Goal: Task Accomplishment & Management: Use online tool/utility

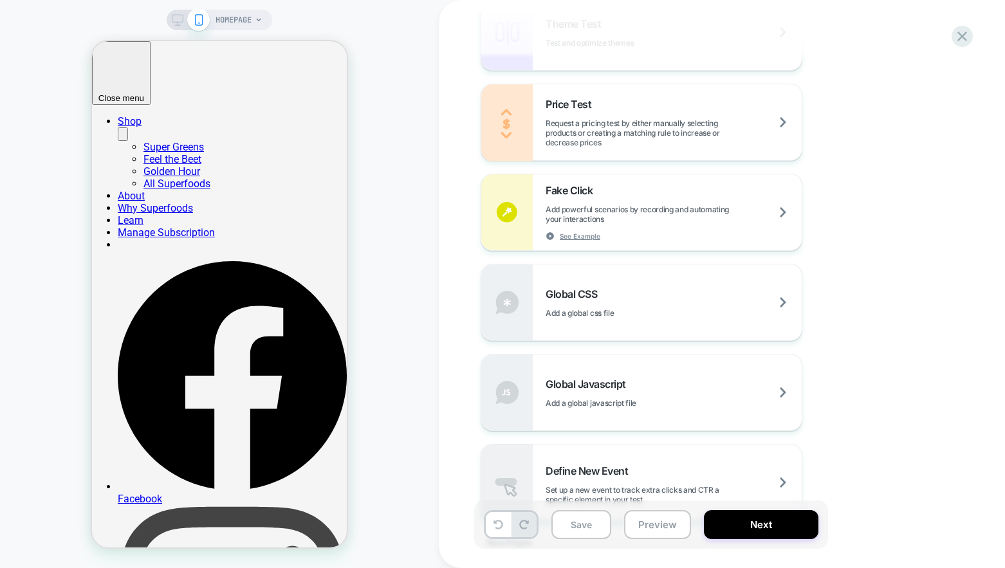
scroll to position [747, 0]
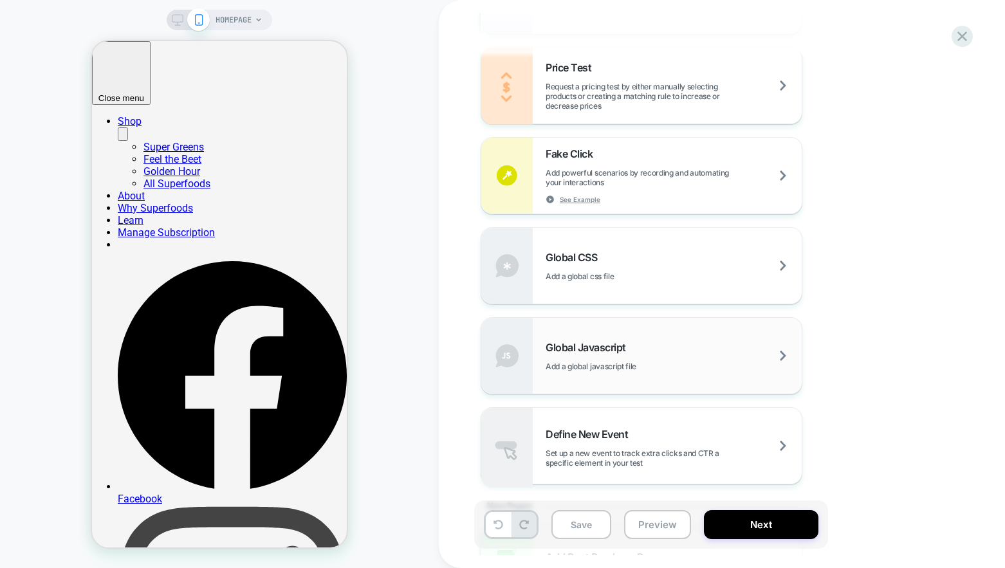
click at [588, 354] on div "Global Javascript Add a global javascript file" at bounding box center [674, 356] width 256 height 30
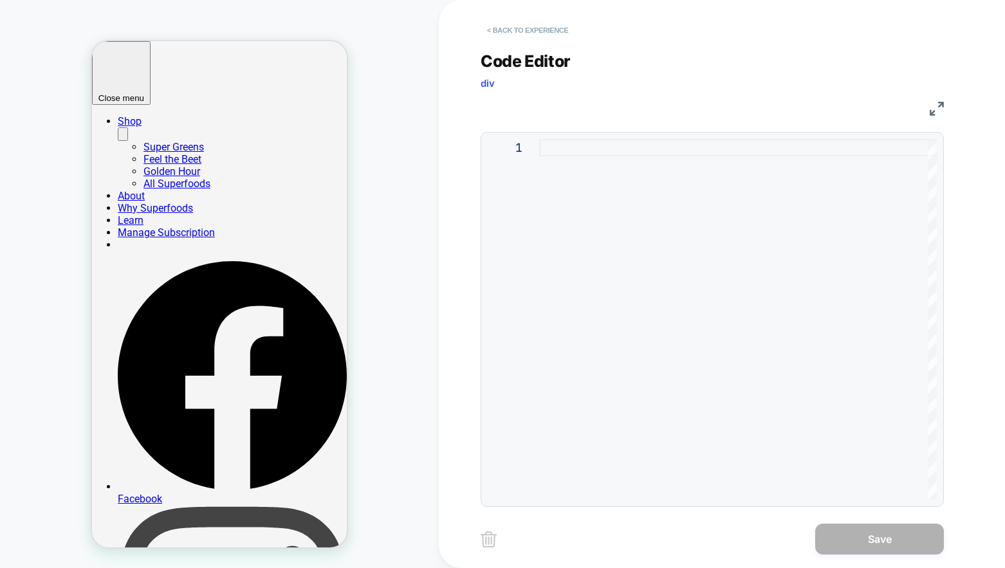
click at [547, 36] on button "< Back to experience" at bounding box center [528, 30] width 94 height 21
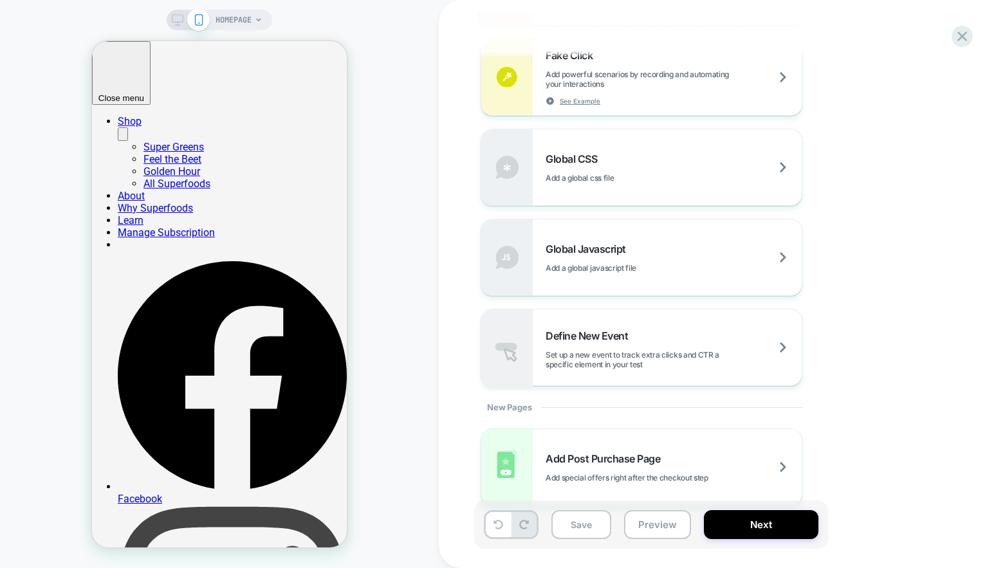
scroll to position [0, 0]
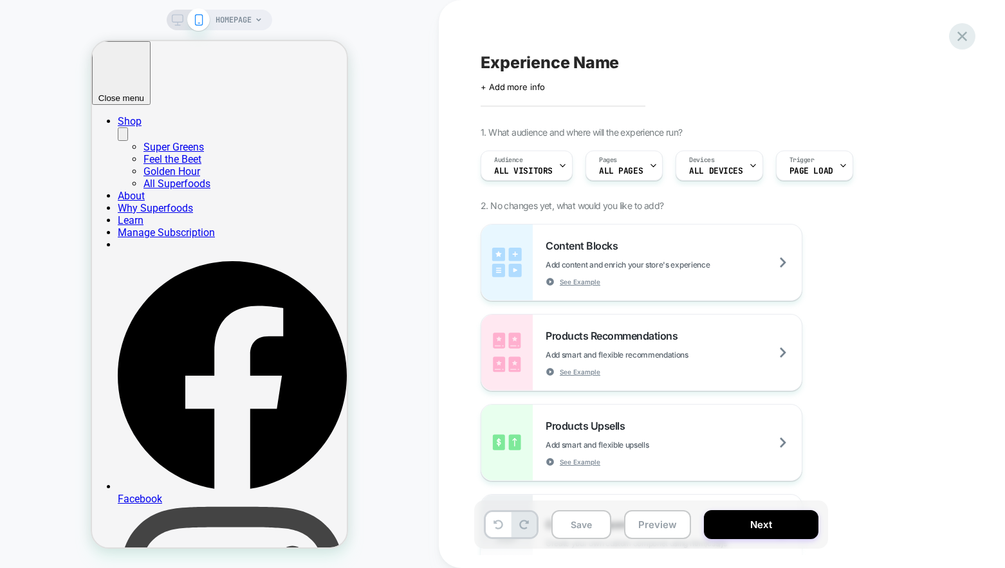
click at [962, 41] on icon at bounding box center [961, 36] width 17 height 17
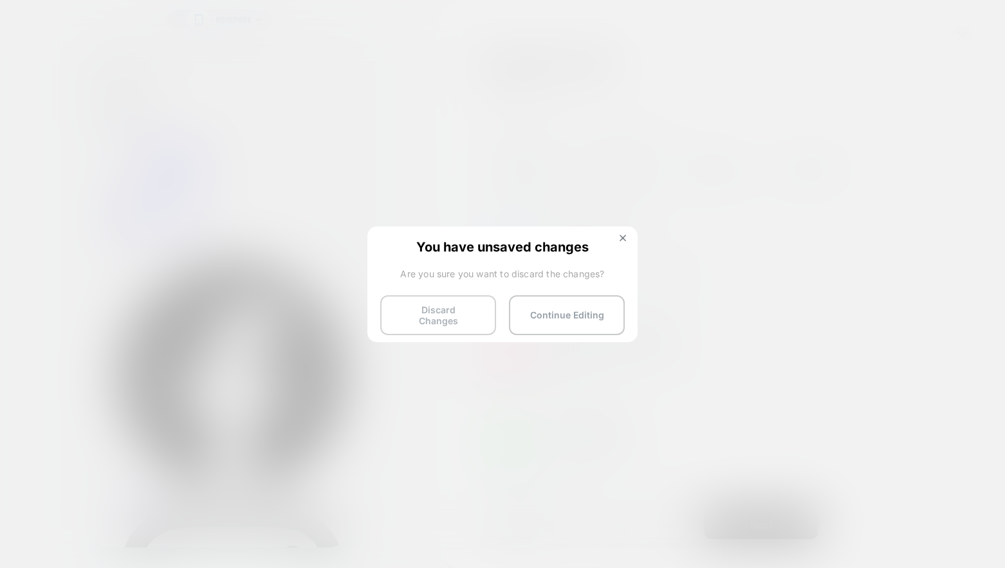
click at [460, 316] on button "Discard Changes" at bounding box center [438, 315] width 116 height 40
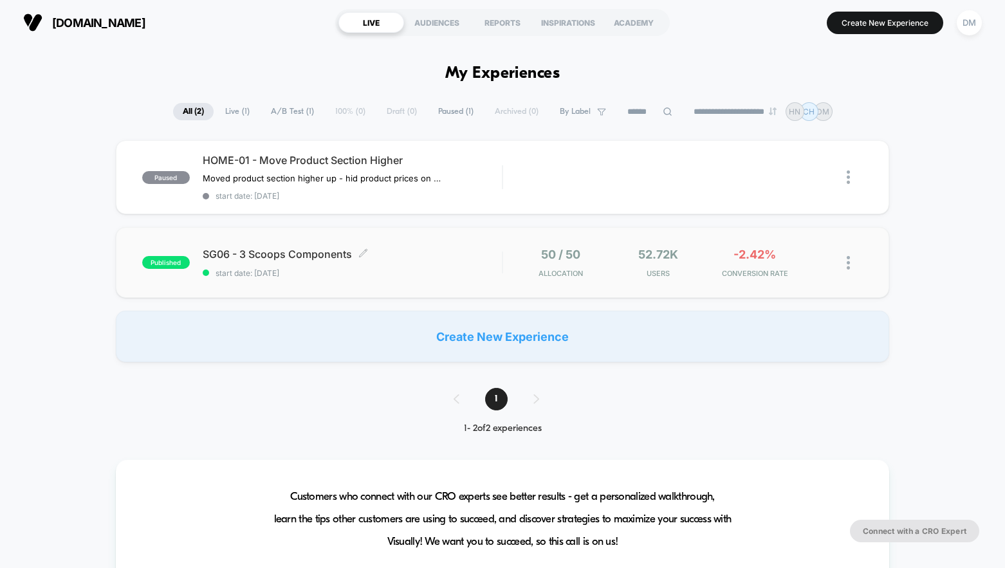
click at [431, 261] on div "SG06 - 3 Scoops Components Click to edit experience details Click to edit exper…" at bounding box center [353, 263] width 300 height 30
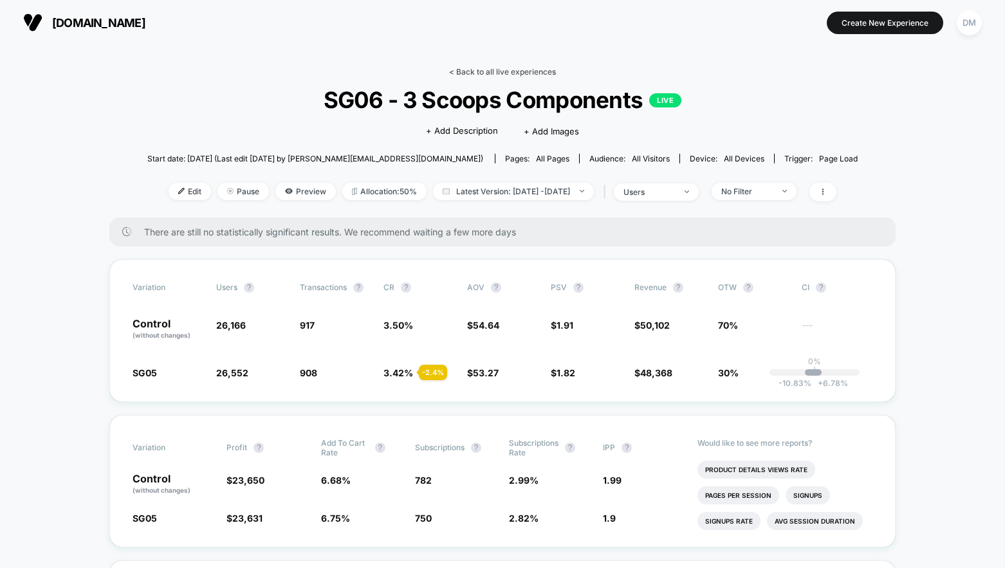
click at [481, 69] on link "< Back to all live experiences" at bounding box center [502, 72] width 107 height 10
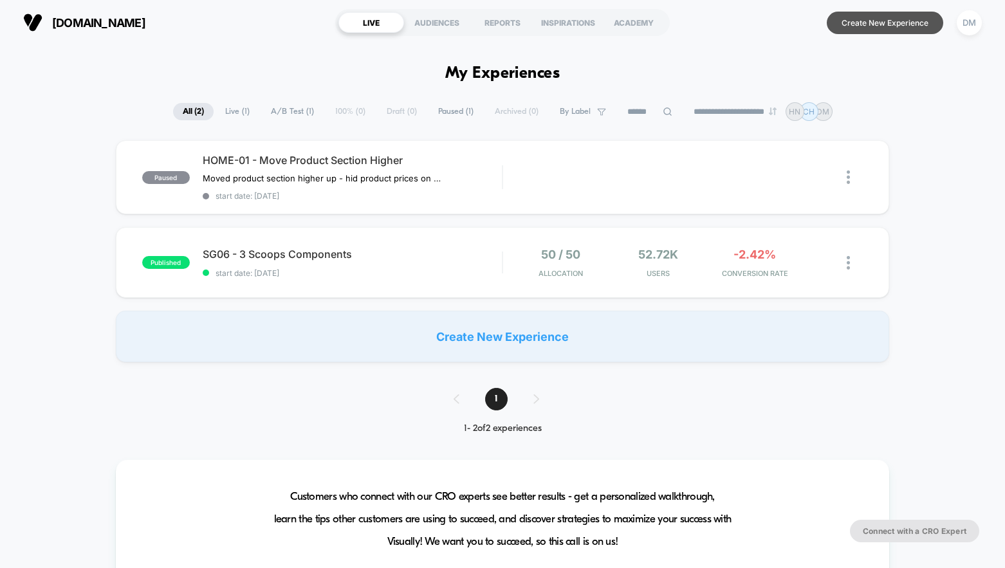
click at [881, 23] on button "Create New Experience" at bounding box center [885, 23] width 116 height 23
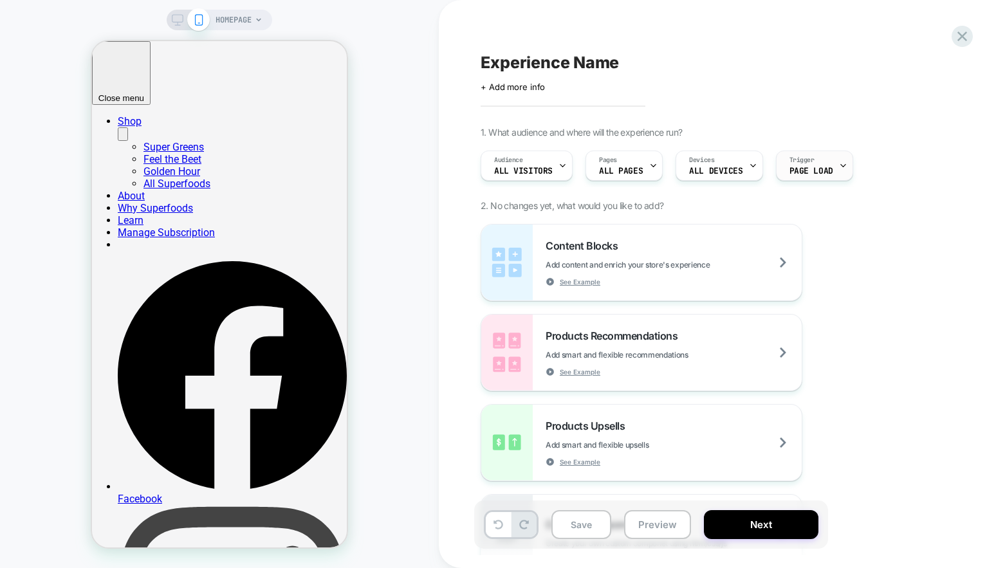
click at [795, 161] on span "Trigger" at bounding box center [801, 160] width 25 height 9
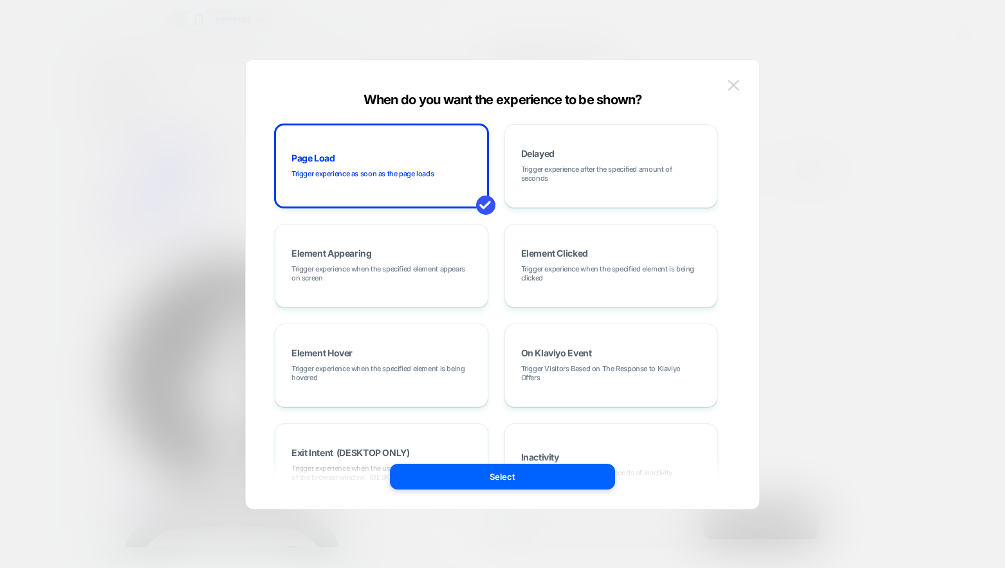
click at [736, 86] on img at bounding box center [734, 85] width 12 height 11
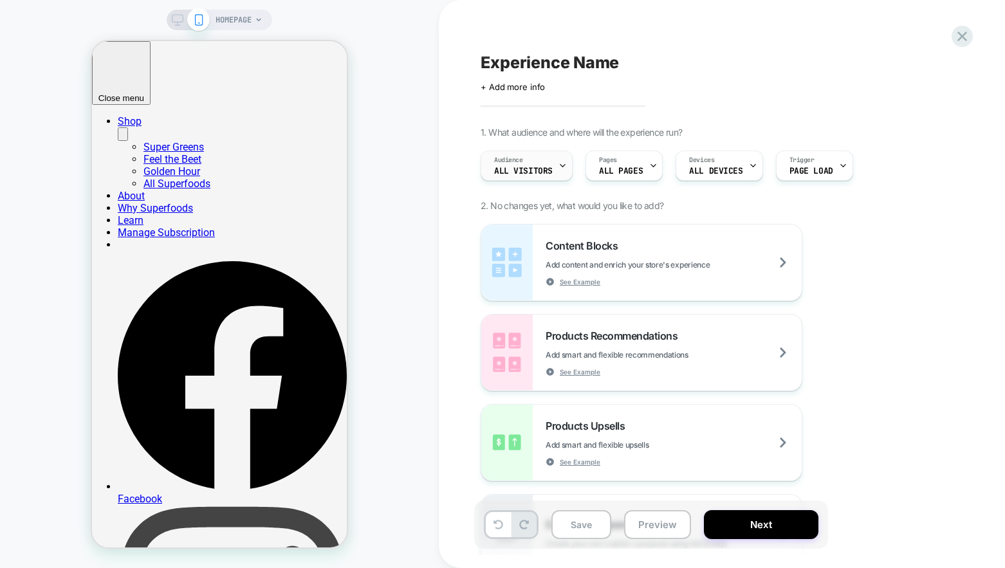
click at [544, 163] on div "Audience All Visitors" at bounding box center [523, 165] width 84 height 29
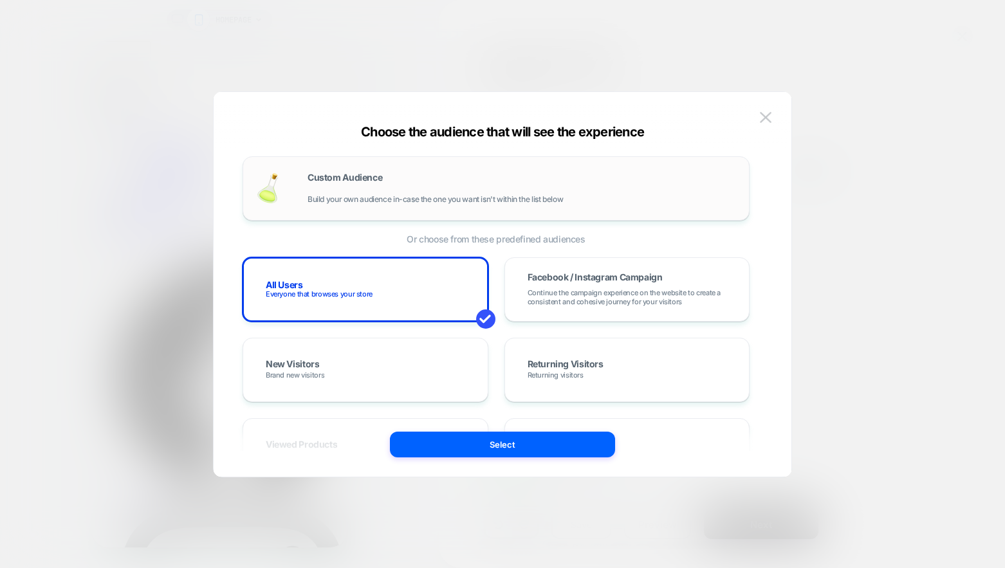
click at [502, 193] on div "Custom Audience Build your own audience in-case the one you want isn't within t…" at bounding box center [522, 188] width 428 height 31
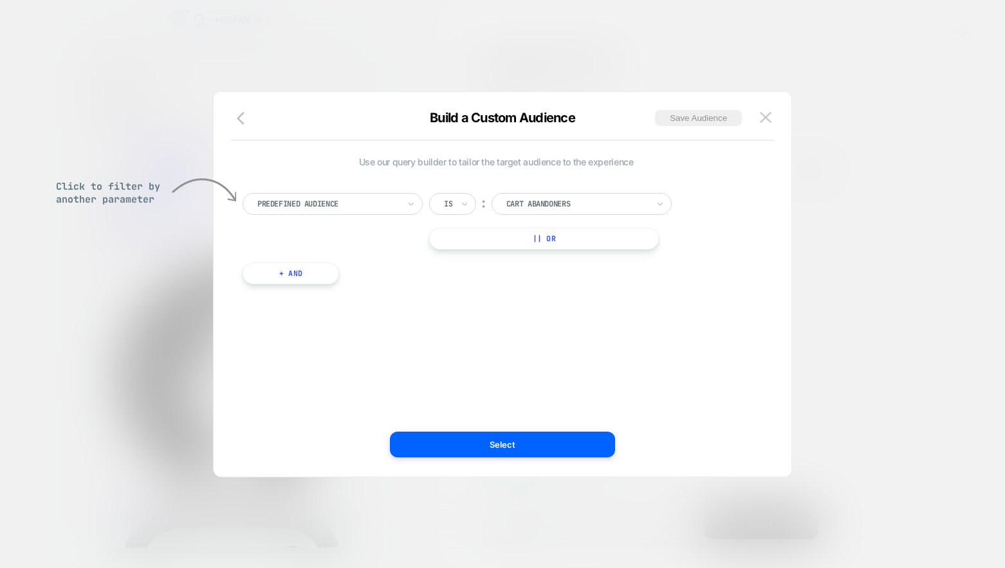
click at [397, 203] on div at bounding box center [328, 204] width 142 height 12
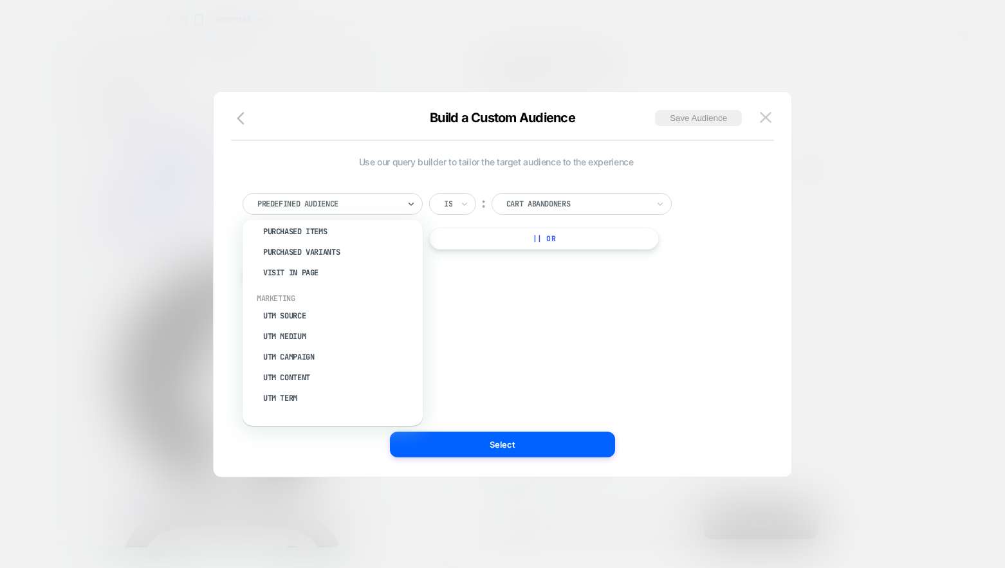
scroll to position [502, 0]
click at [354, 350] on div "UTM Campaign" at bounding box center [338, 355] width 167 height 21
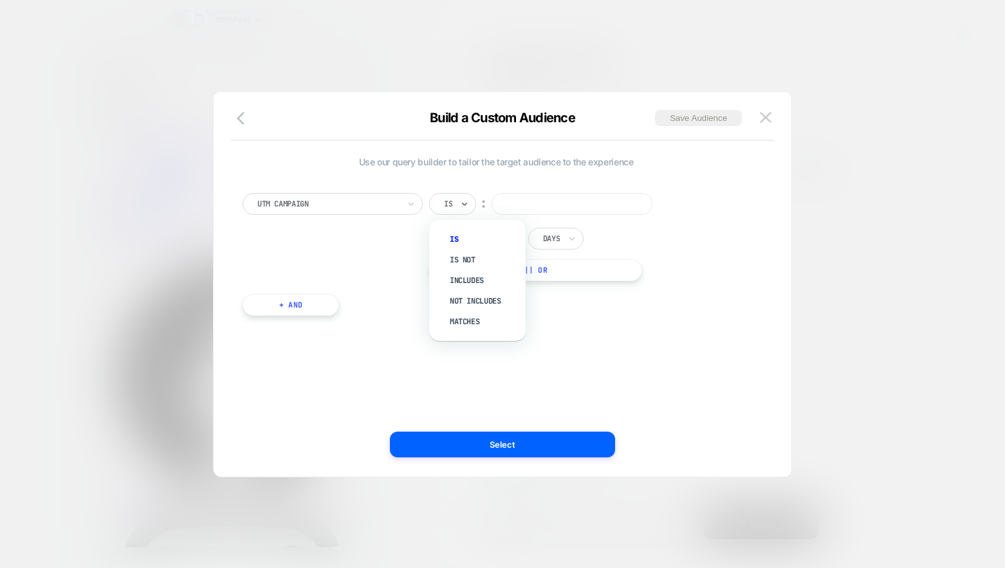
click at [457, 200] on div "Is" at bounding box center [452, 204] width 47 height 22
click at [484, 179] on div "UTM Campaign option Is focused, 1 of 5. 5 results available. Use Up and Down to…" at bounding box center [496, 248] width 520 height 149
click at [768, 115] on img at bounding box center [766, 117] width 12 height 11
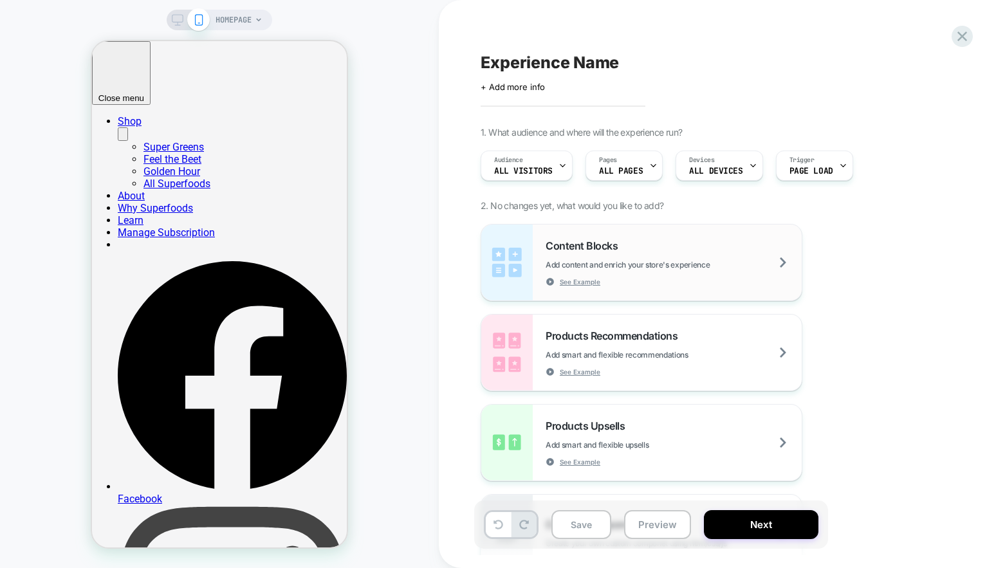
click at [736, 235] on div "Content Blocks Add content and enrich your store's experience See Example" at bounding box center [641, 263] width 320 height 76
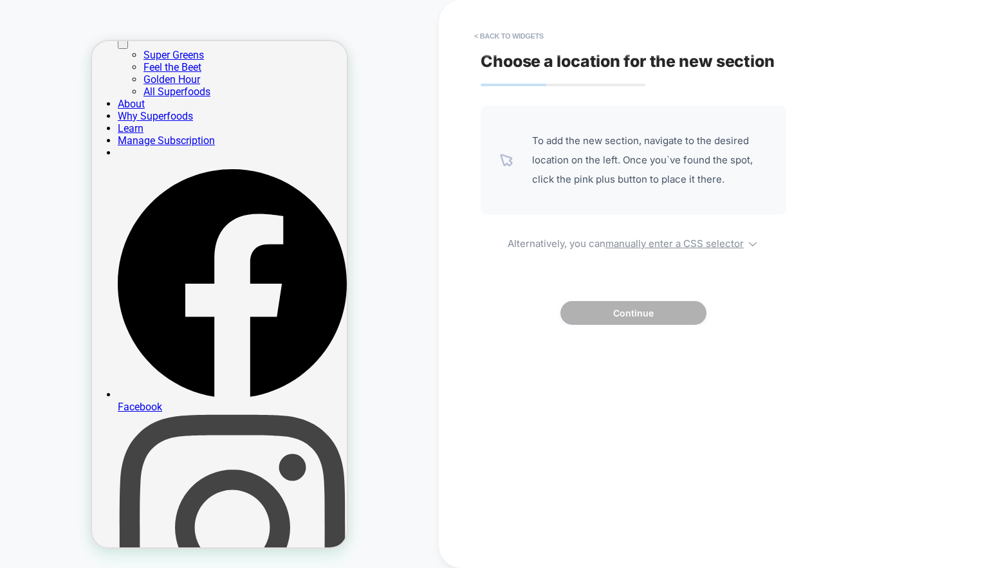
scroll to position [0, 0]
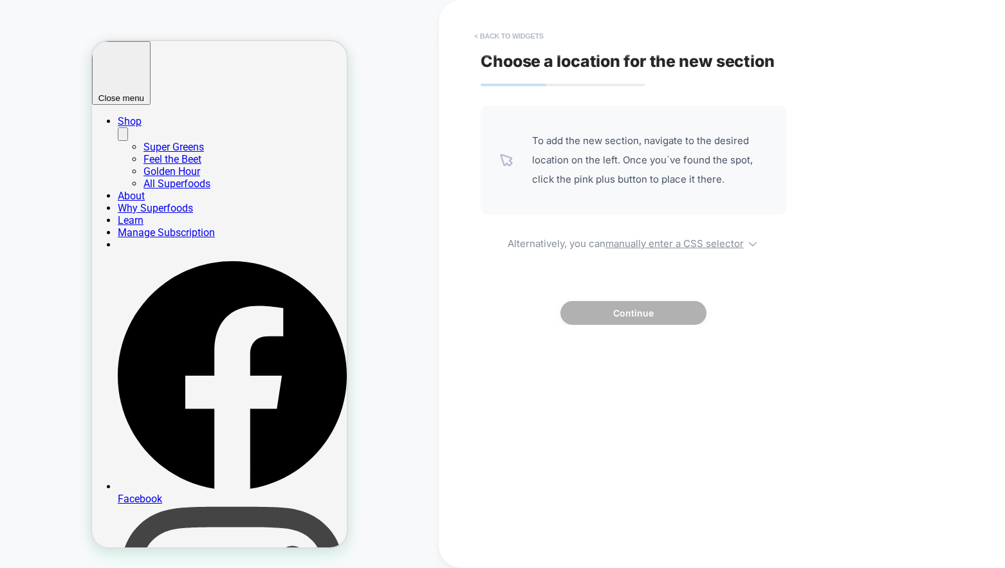
click at [515, 38] on button "< Back to widgets" at bounding box center [509, 36] width 82 height 21
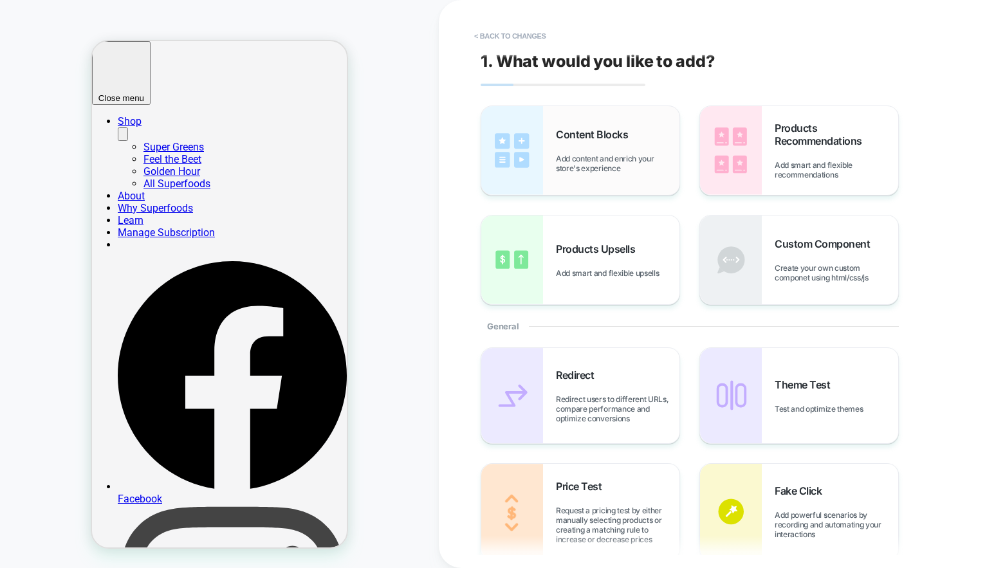
click at [571, 163] on span "Add content and enrich your store's experience" at bounding box center [618, 163] width 124 height 19
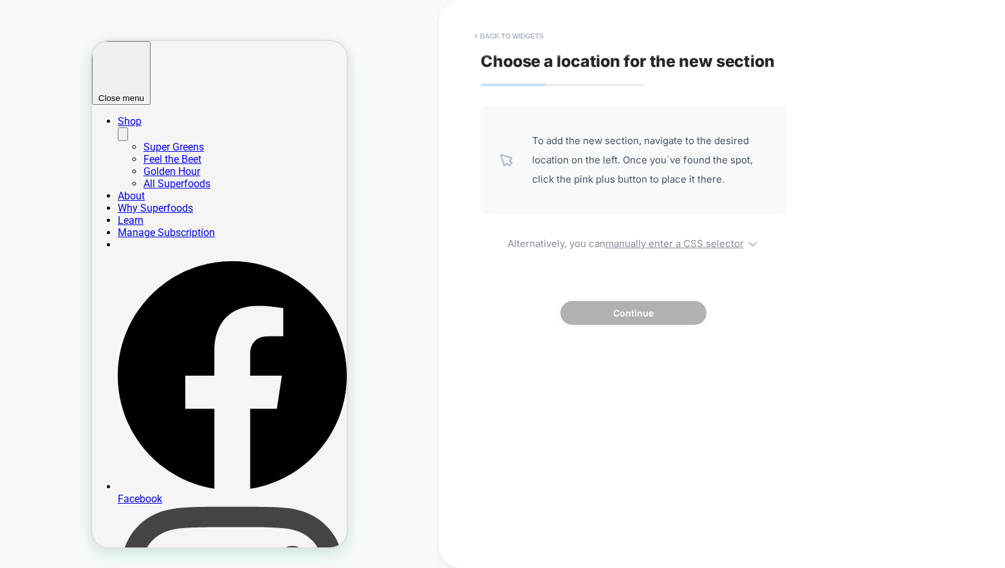
click at [499, 37] on button "< Back to widgets" at bounding box center [509, 36] width 82 height 21
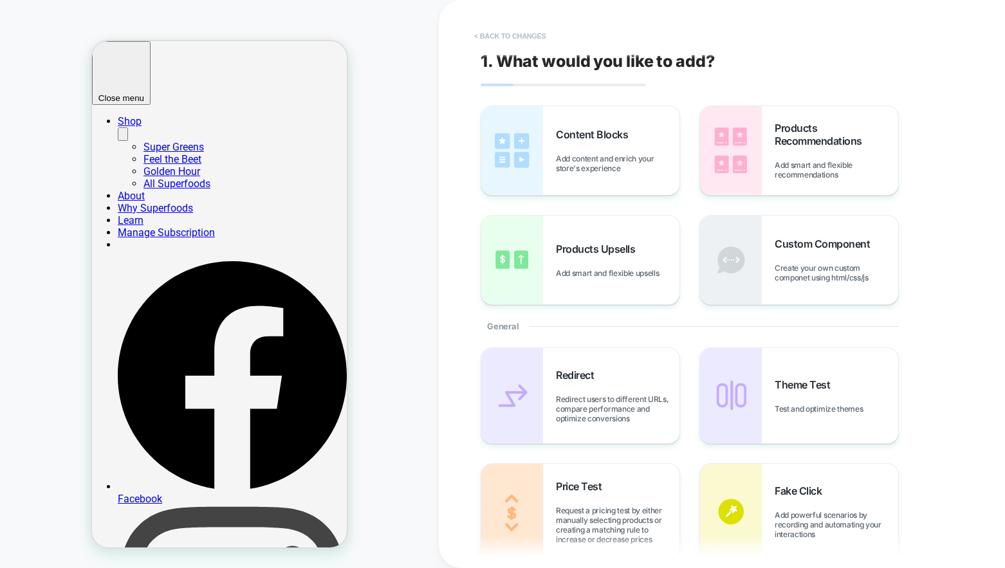
click at [490, 33] on button "< Back to changes" at bounding box center [510, 36] width 85 height 21
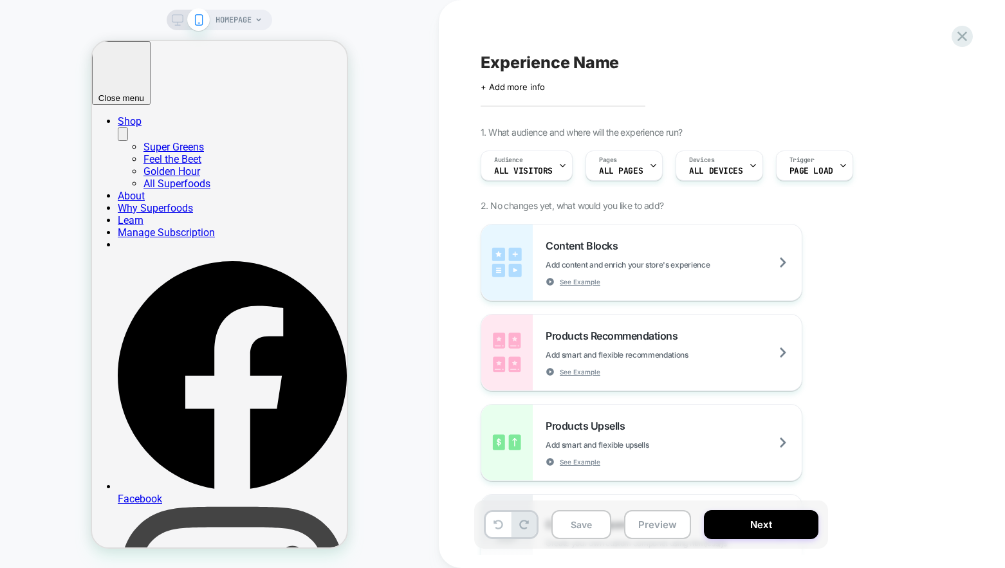
click at [237, 17] on span "HOMEPAGE" at bounding box center [234, 20] width 36 height 21
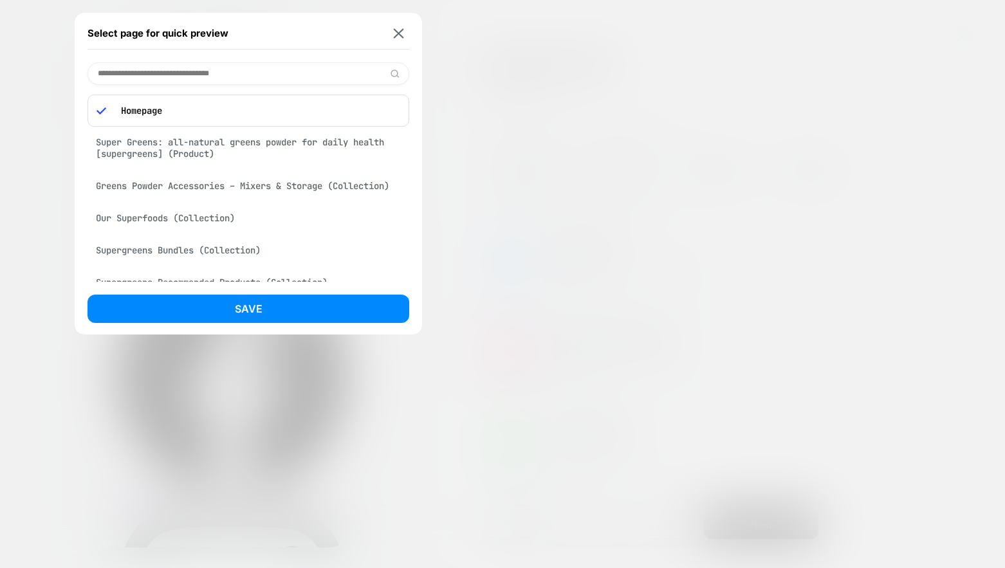
click at [220, 152] on div "Super Greens: all-natural greens powder for daily health [supergreens] (Product)" at bounding box center [248, 148] width 322 height 36
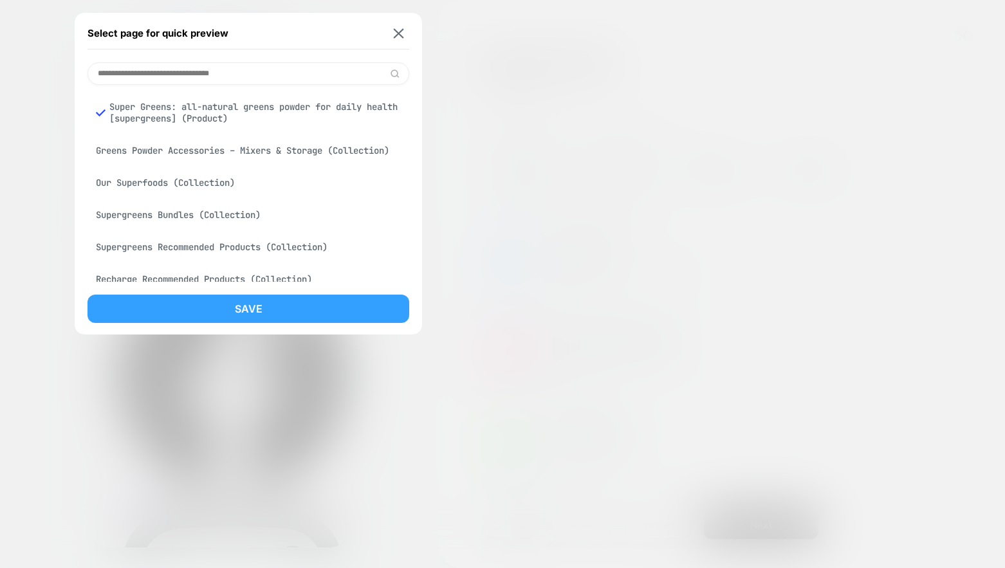
click at [234, 297] on button "Save" at bounding box center [248, 309] width 322 height 28
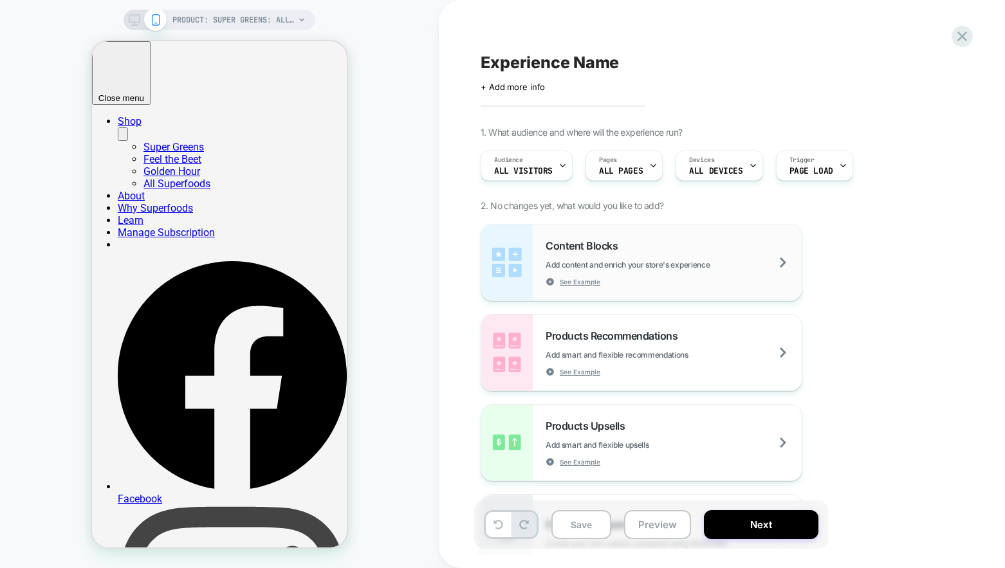
click at [518, 260] on img at bounding box center [506, 263] width 51 height 76
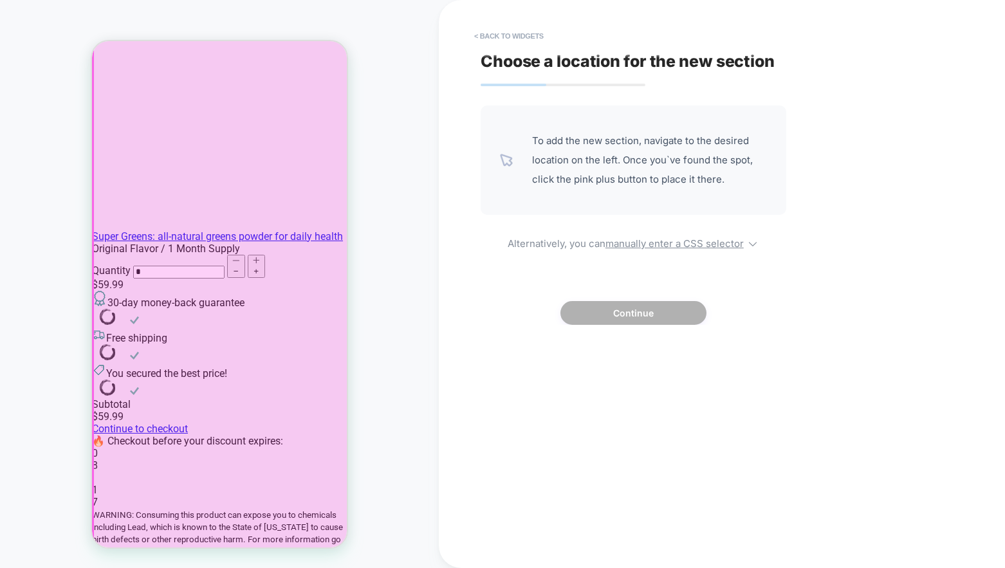
scroll to position [1350, 0]
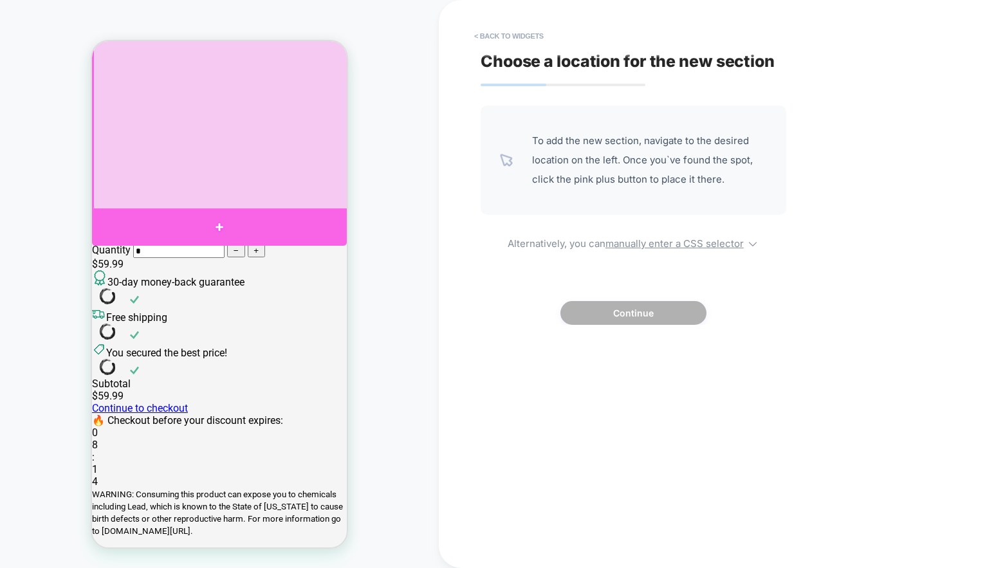
click at [225, 219] on div at bounding box center [219, 226] width 255 height 37
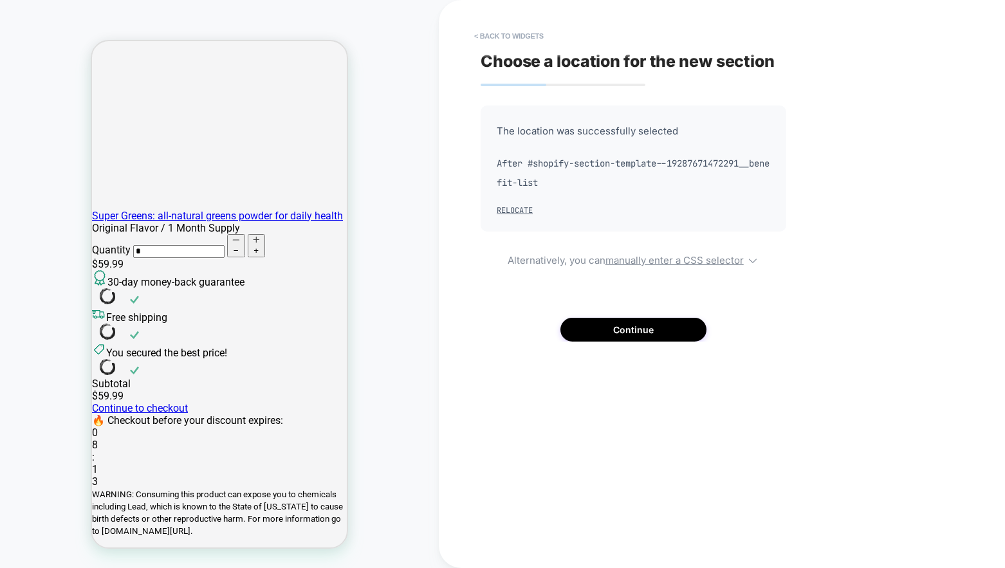
scroll to position [1292, 0]
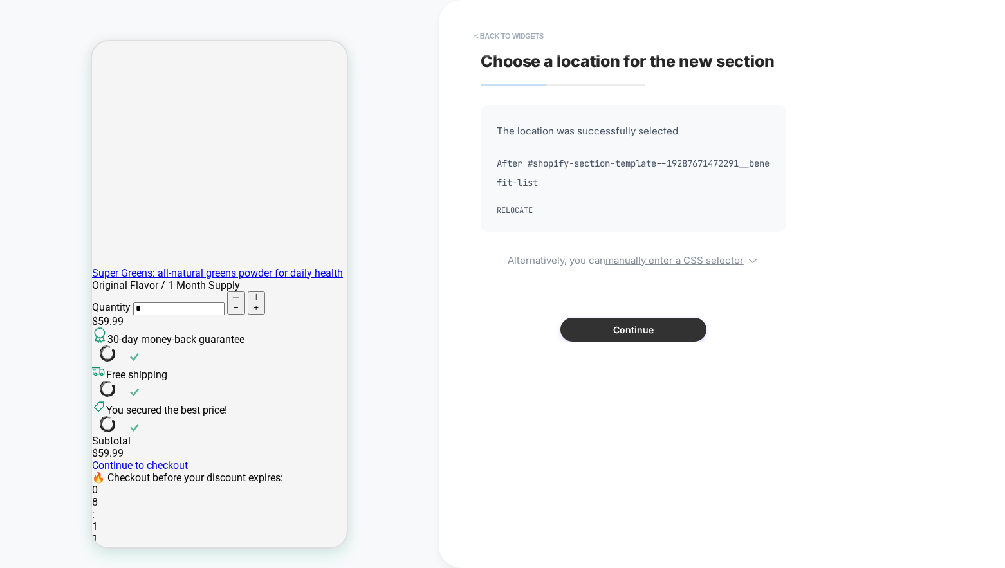
click at [601, 328] on button "Continue" at bounding box center [633, 330] width 146 height 24
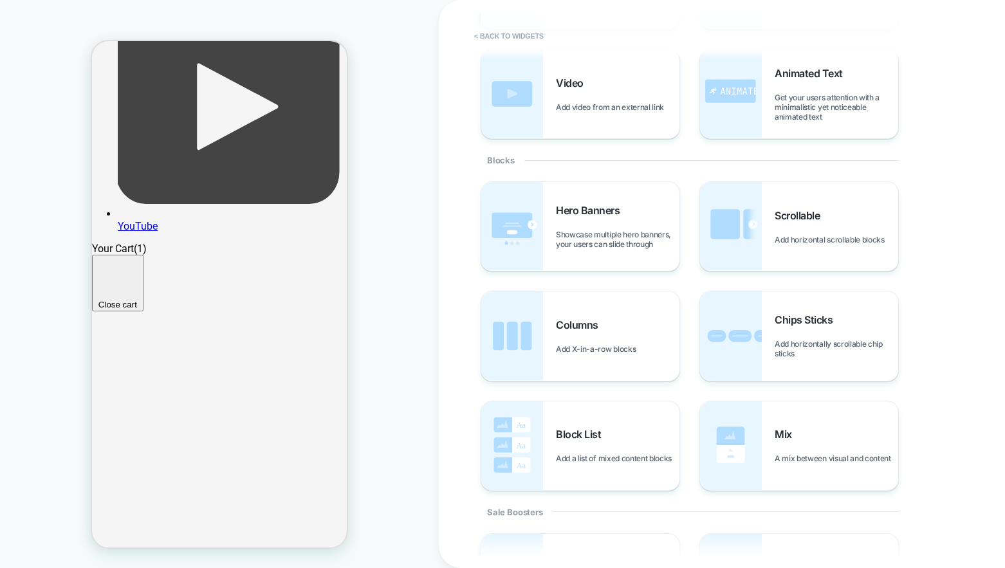
scroll to position [362, 0]
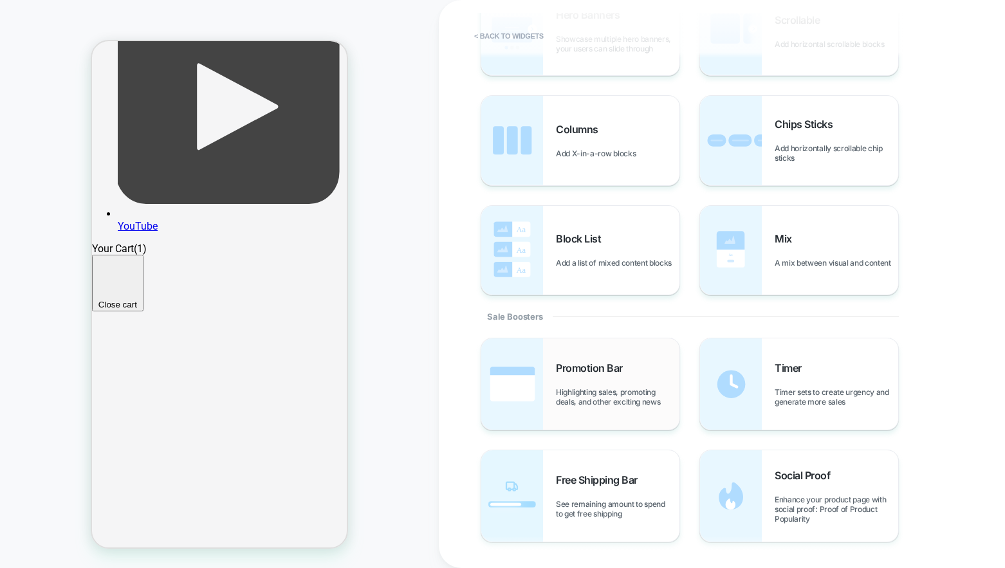
click at [573, 338] on div "Promotion Bar Highlighting sales, promoting deals, and other exciting news" at bounding box center [580, 383] width 198 height 91
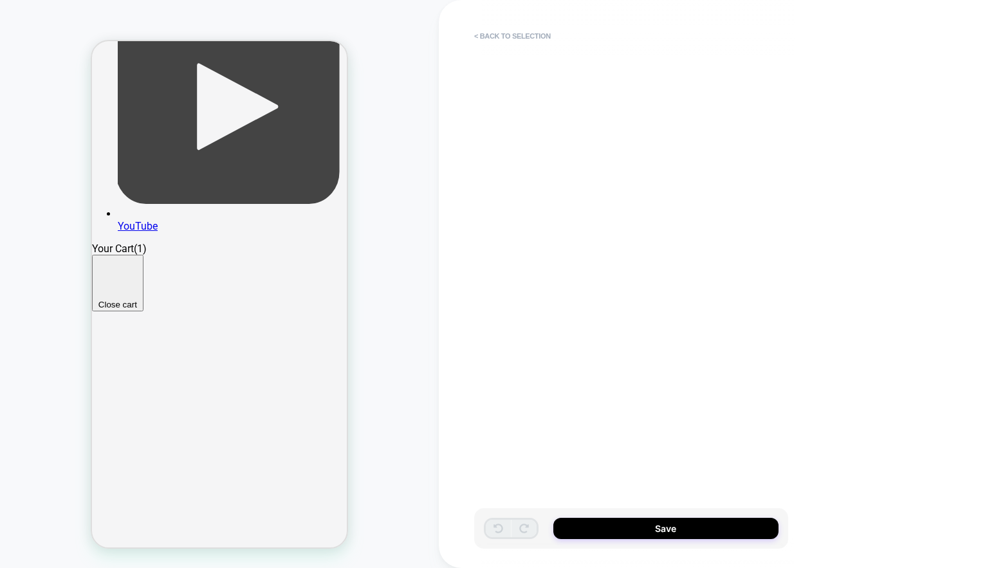
scroll to position [796, 0]
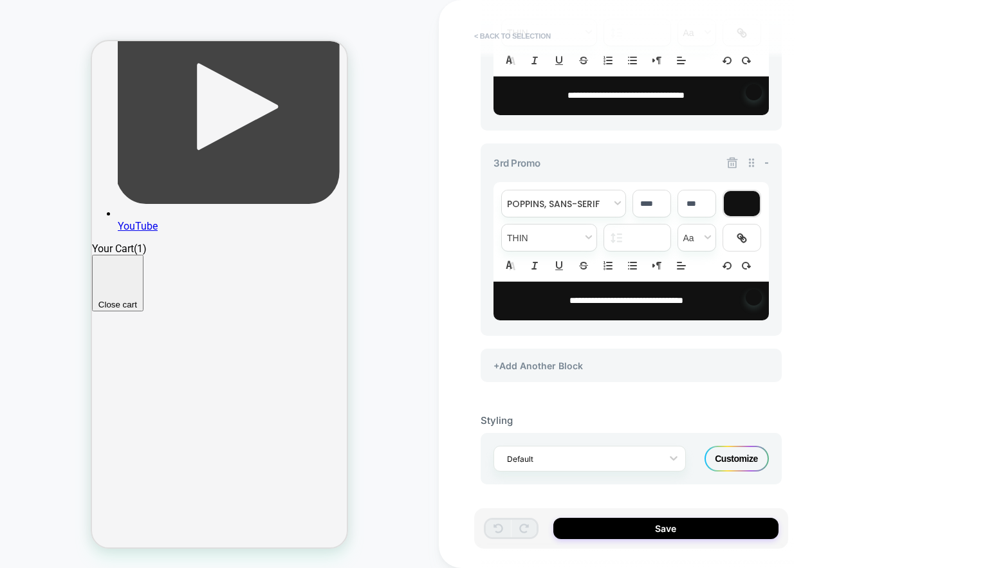
click at [520, 35] on button "< Back to selection" at bounding box center [512, 36] width 89 height 21
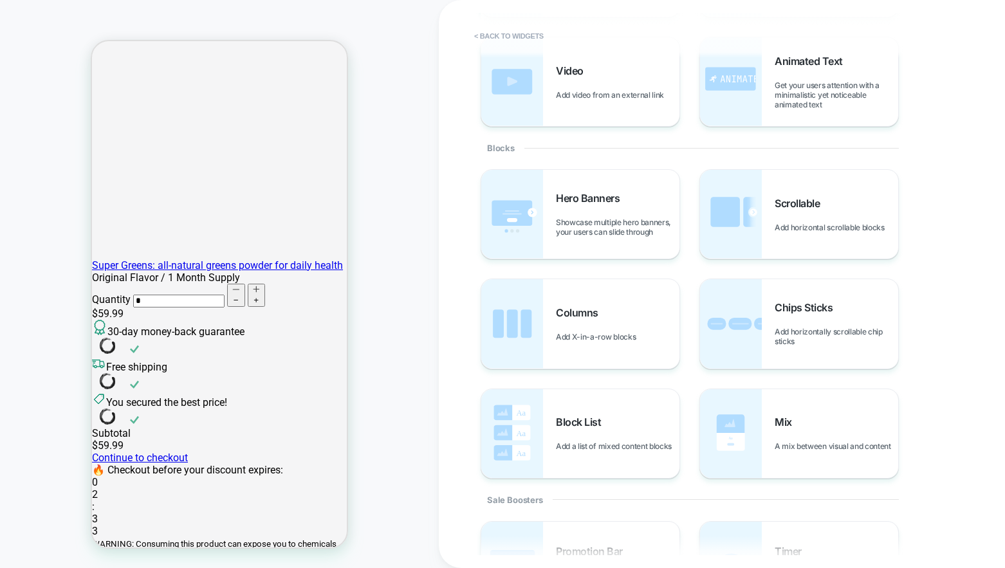
scroll to position [0, 0]
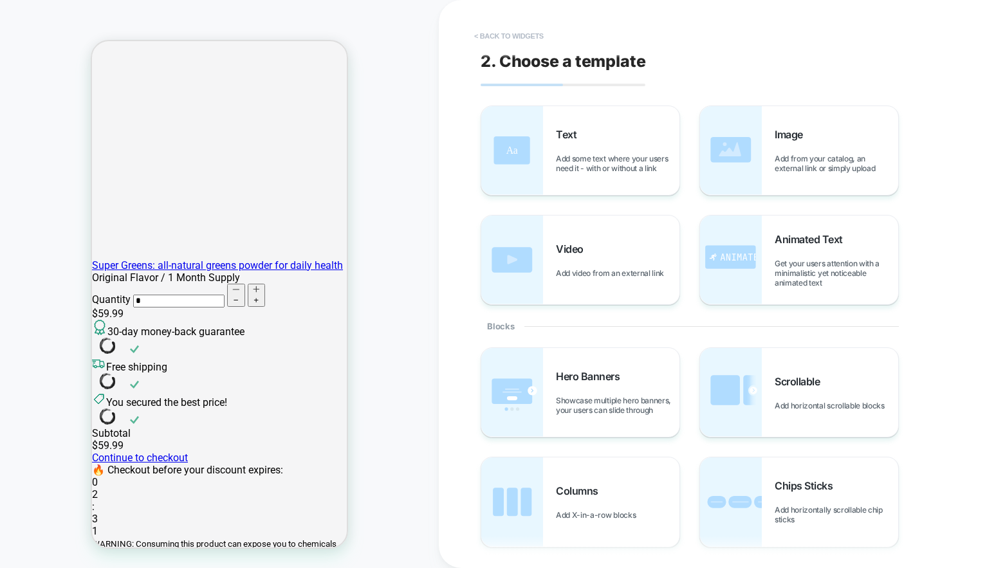
click at [520, 35] on button "< Back to widgets" at bounding box center [509, 36] width 82 height 21
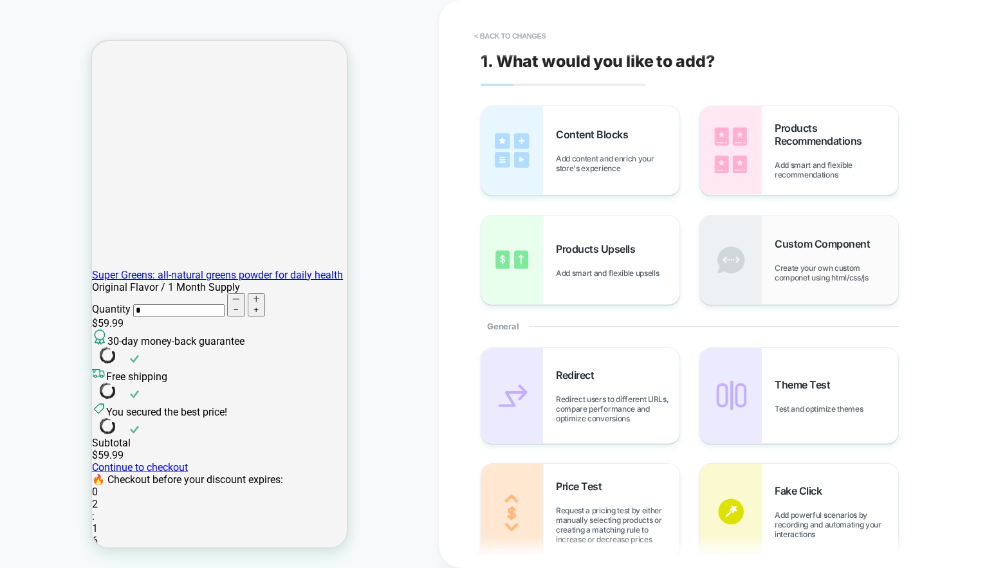
click at [805, 272] on span "Create your own custom componet using html/css/js" at bounding box center [837, 272] width 124 height 19
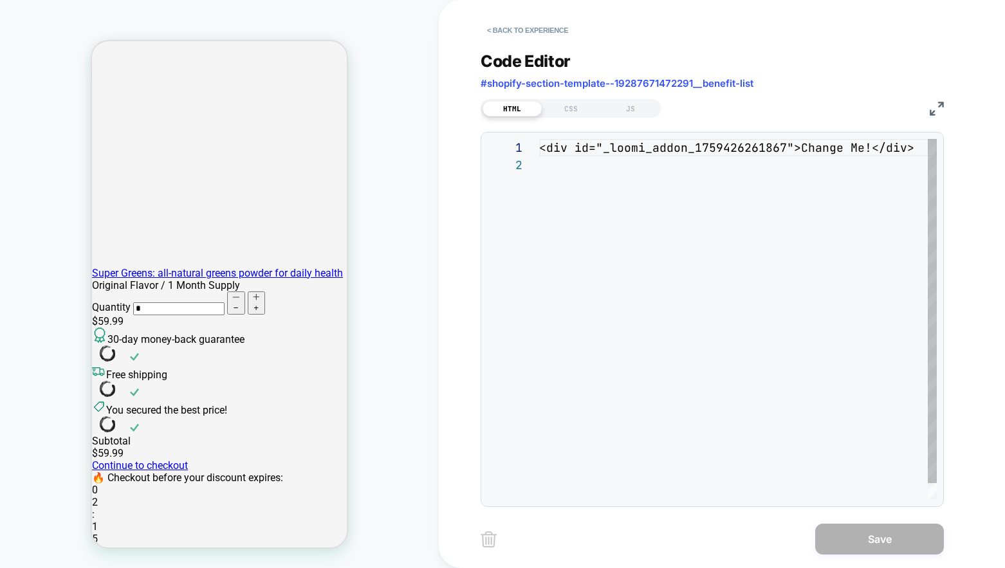
scroll to position [17, 0]
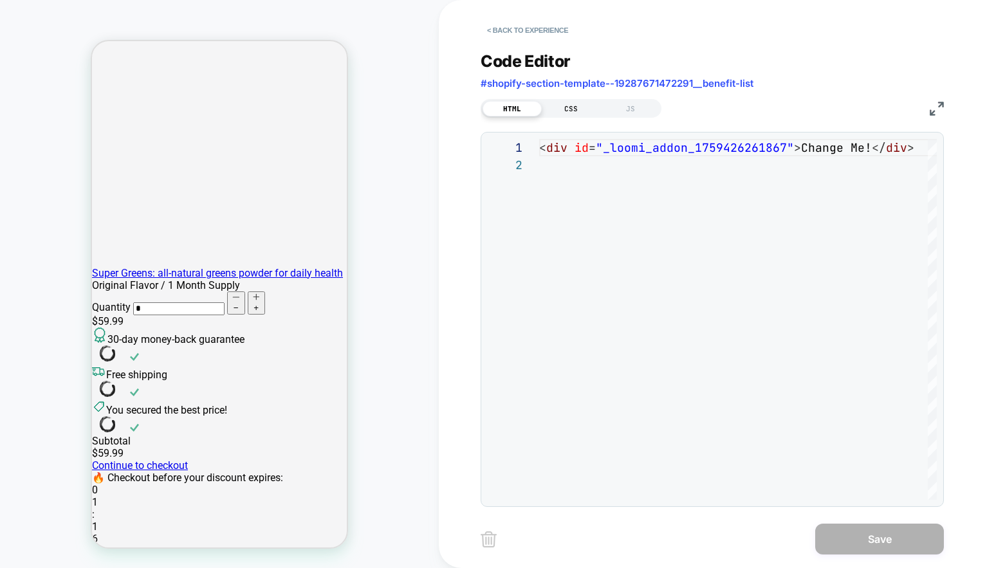
click at [573, 109] on div "CSS" at bounding box center [571, 108] width 59 height 15
click at [625, 109] on div "JS" at bounding box center [630, 108] width 59 height 15
click at [520, 111] on div "HTML" at bounding box center [512, 108] width 59 height 15
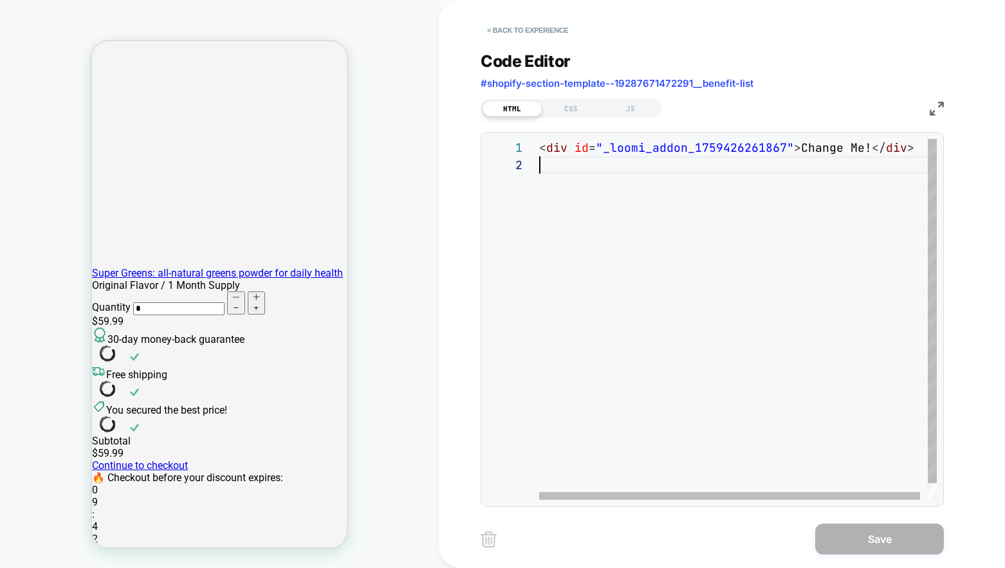
click at [703, 173] on div "< div id = "_loomi_addon_1759426261867" > Change Me! </ div >" at bounding box center [741, 328] width 405 height 378
type textarea "**********"
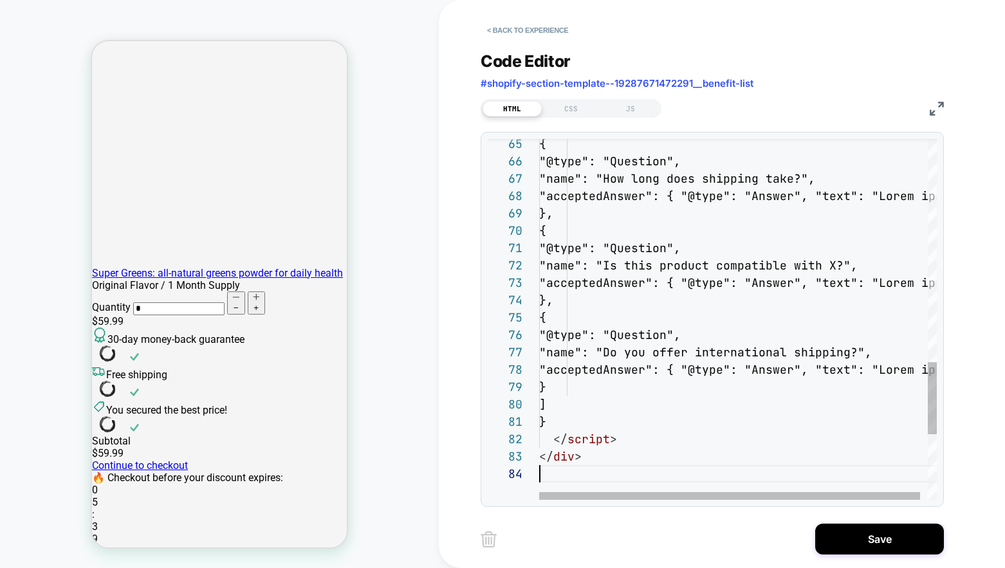
scroll to position [52, 0]
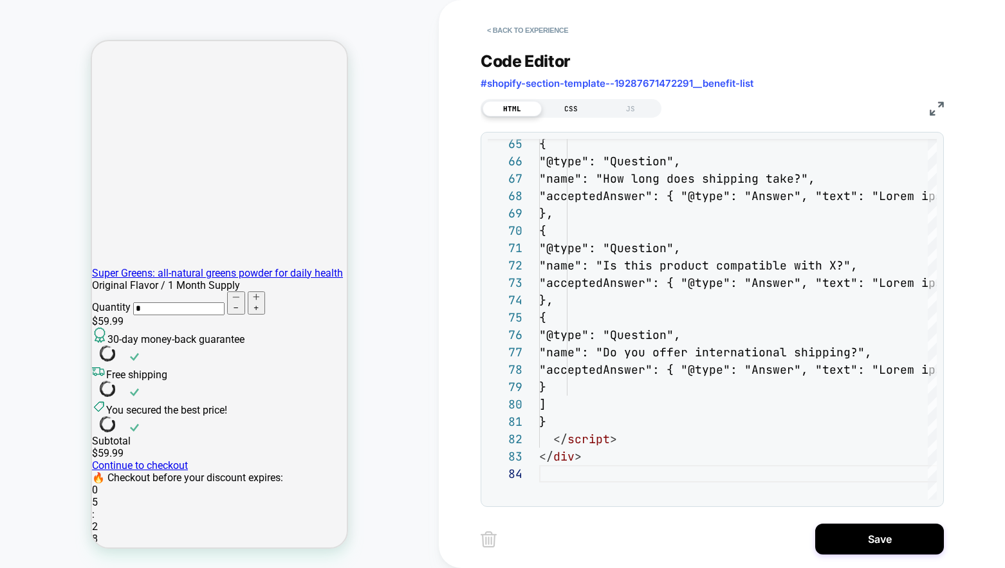
click at [571, 109] on div "CSS" at bounding box center [571, 108] width 59 height 15
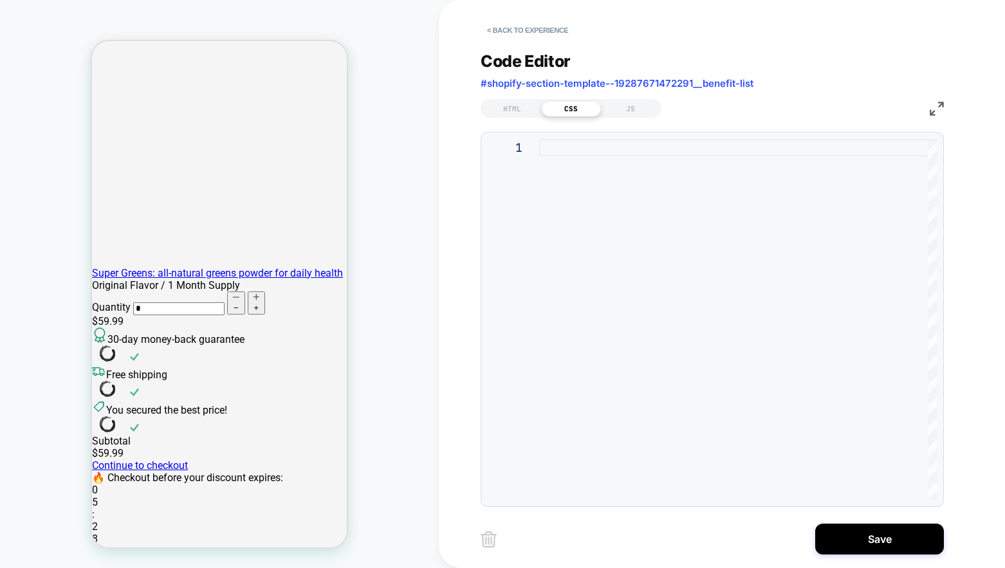
click at [564, 183] on div at bounding box center [738, 319] width 398 height 361
type textarea "**********"
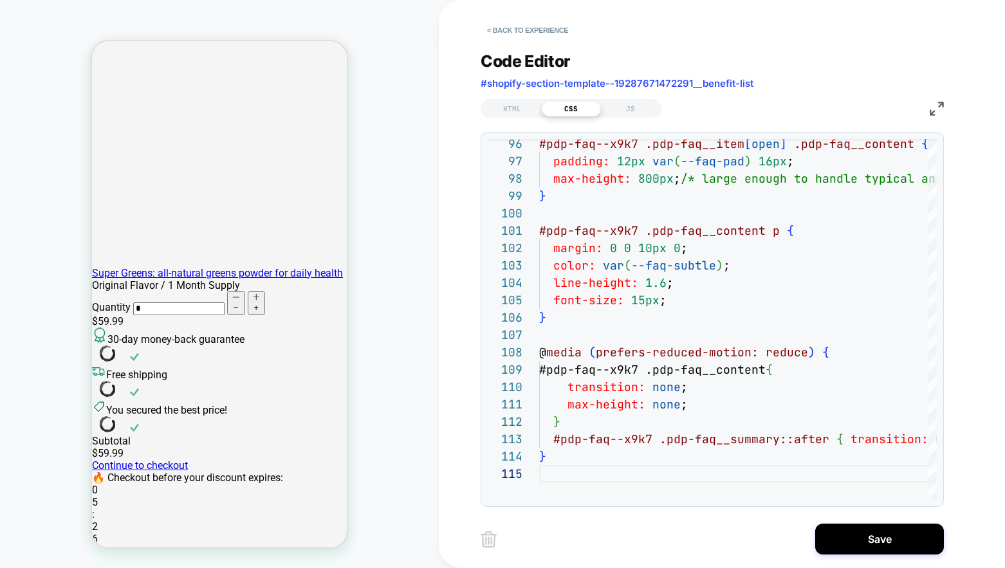
click at [742, 107] on div "HTML CSS JS" at bounding box center [712, 107] width 463 height 22
click at [632, 106] on div "JS" at bounding box center [630, 108] width 59 height 15
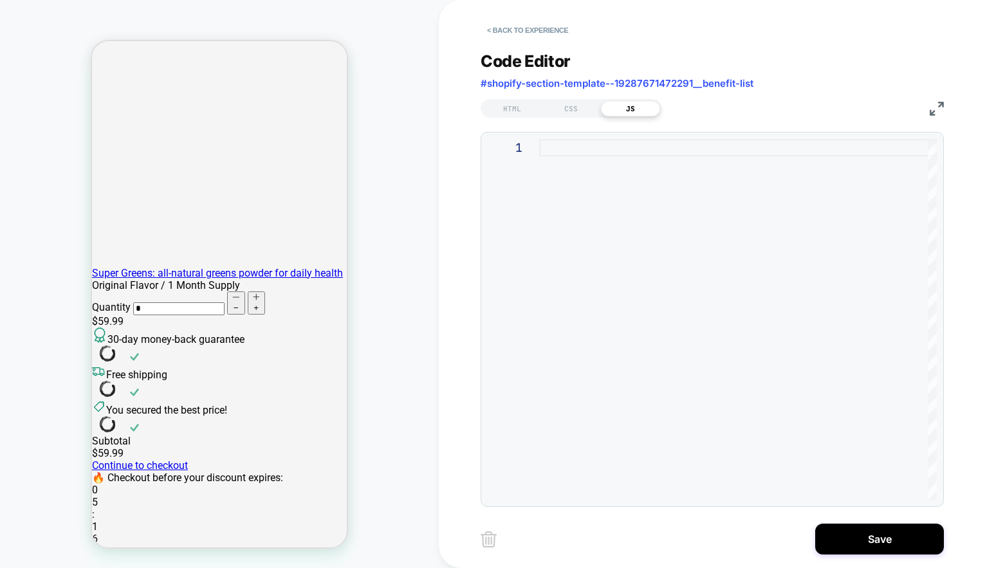
click at [703, 150] on div at bounding box center [738, 319] width 398 height 361
type textarea "**********"
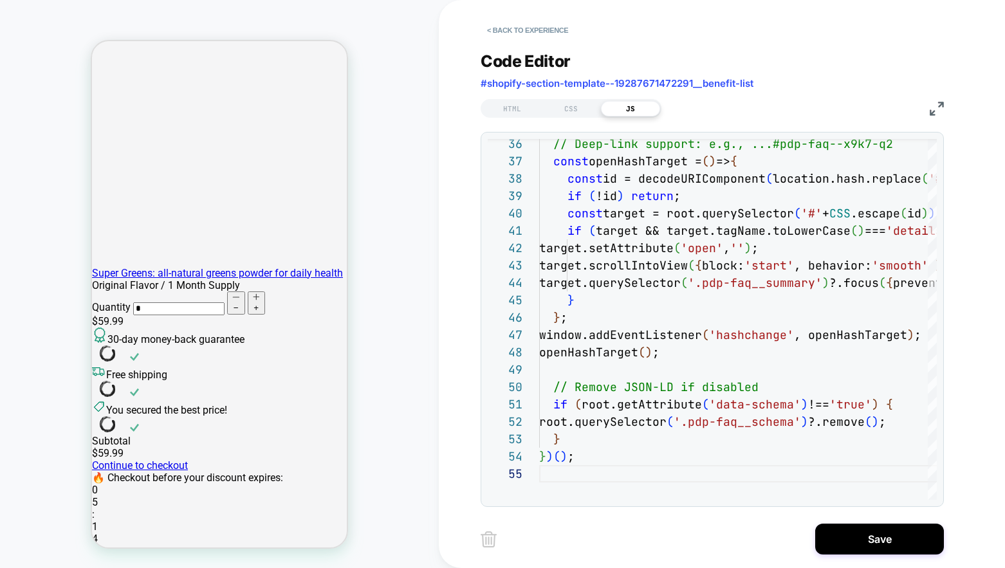
click at [454, 263] on div "< Back to experience Code Editor #shopify-section-template--19287671472291__ben…" at bounding box center [722, 284] width 566 height 568
click at [570, 107] on div "CSS" at bounding box center [571, 108] width 59 height 15
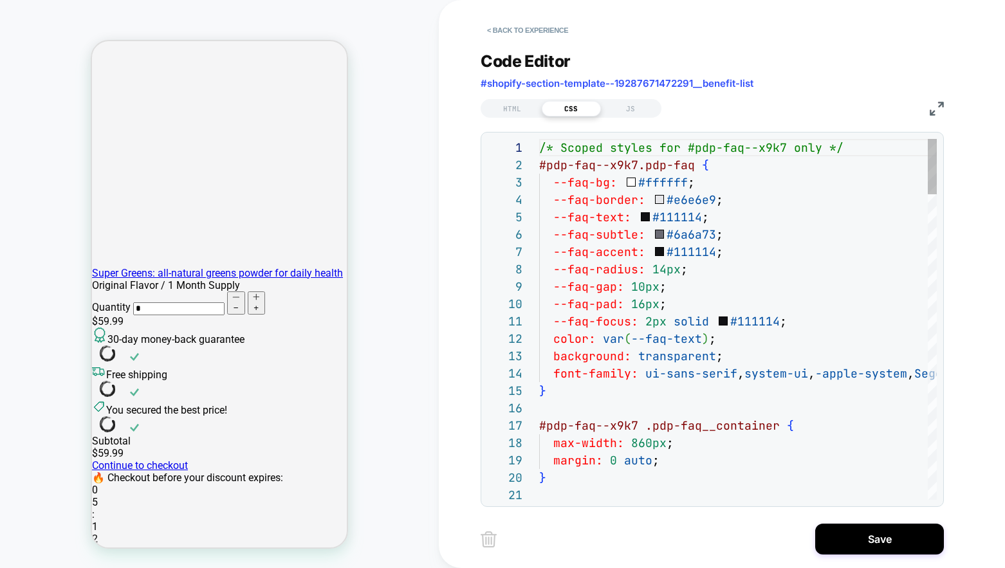
scroll to position [174, 0]
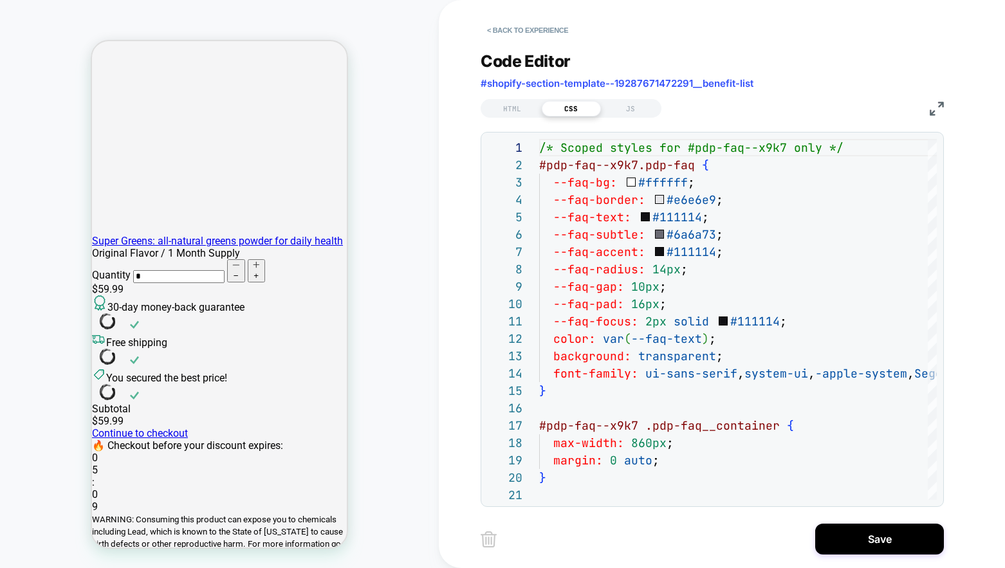
scroll to position [1338, 0]
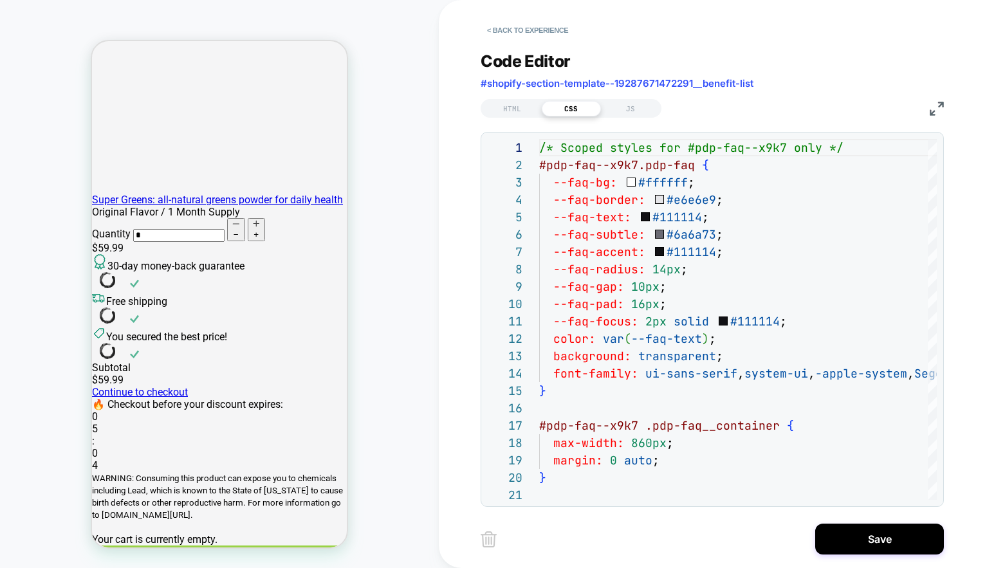
scroll to position [1343, 0]
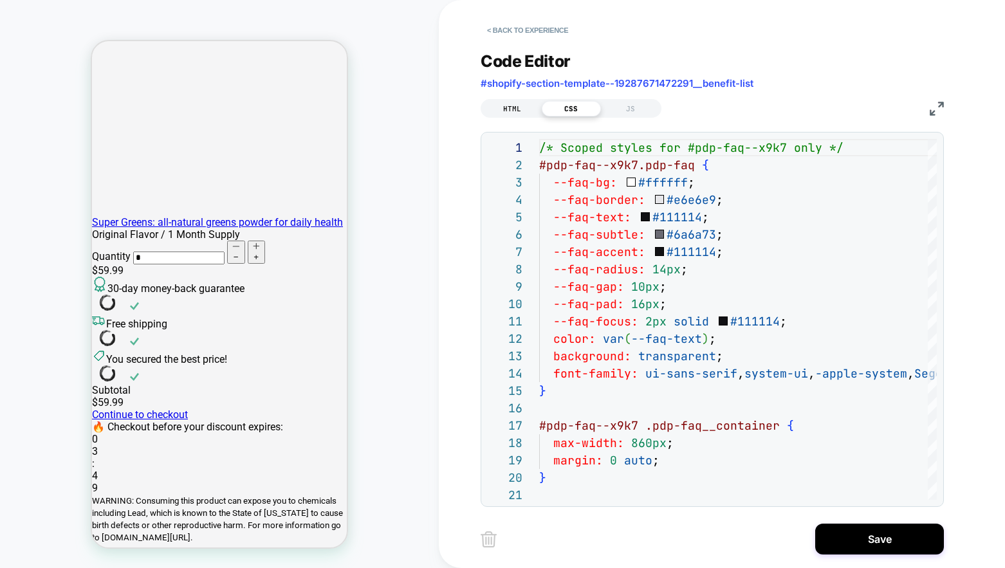
click at [517, 107] on div "HTML" at bounding box center [512, 108] width 59 height 15
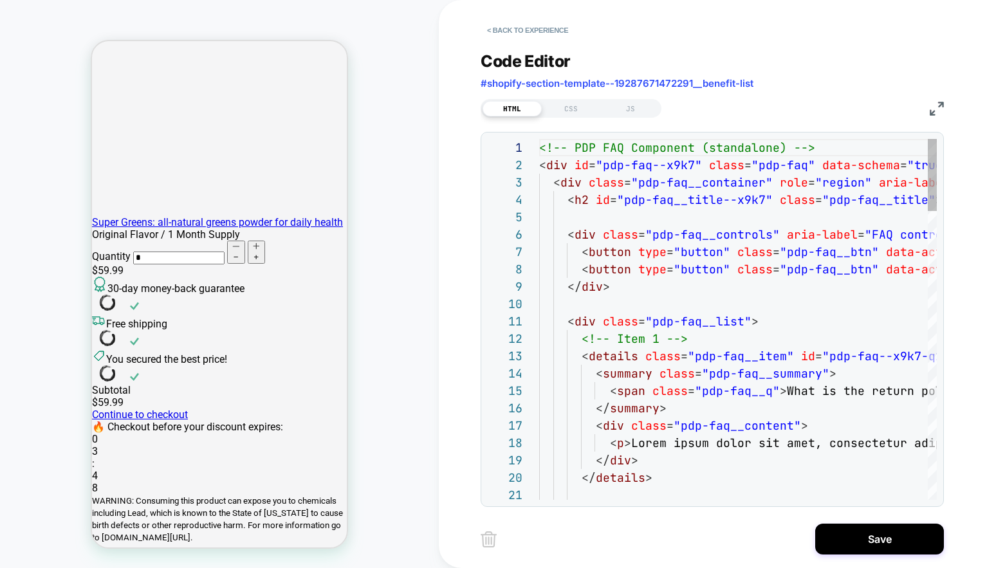
scroll to position [122, 0]
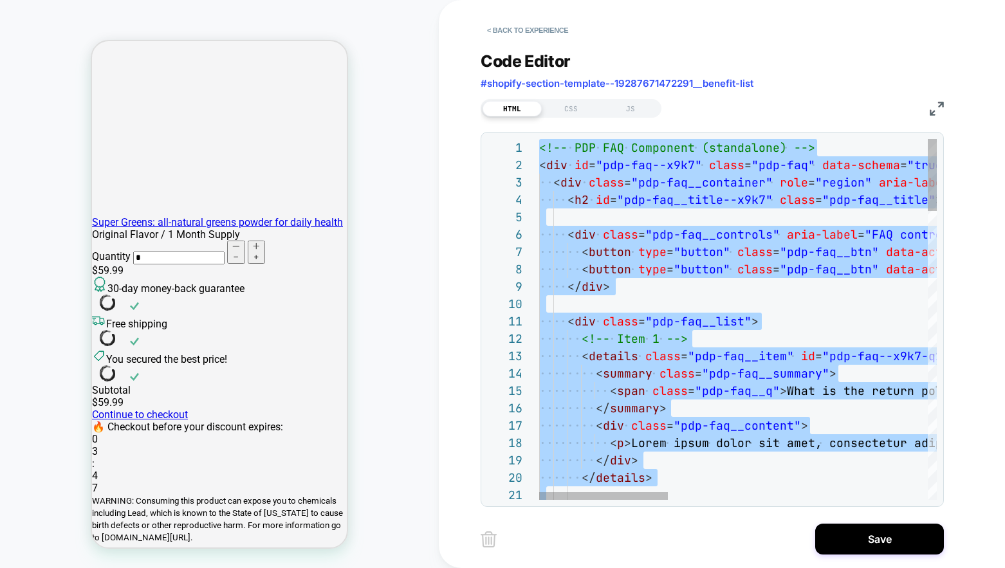
type textarea "**********"
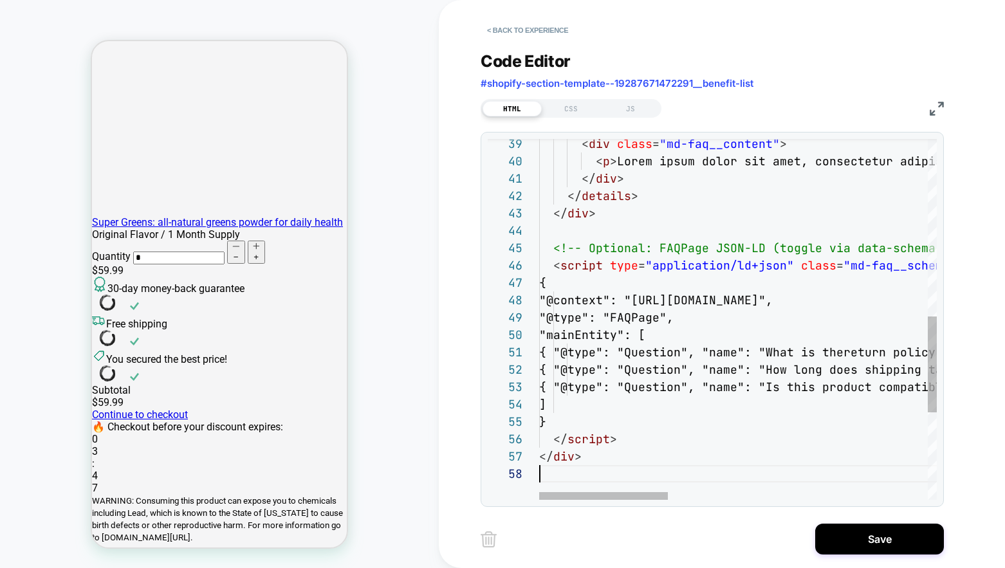
scroll to position [122, 0]
click at [451, 181] on div "< Back to experience Code Editor #shopify-section-template--19287671472291__ben…" at bounding box center [722, 284] width 566 height 568
click at [567, 107] on div "CSS" at bounding box center [571, 108] width 59 height 15
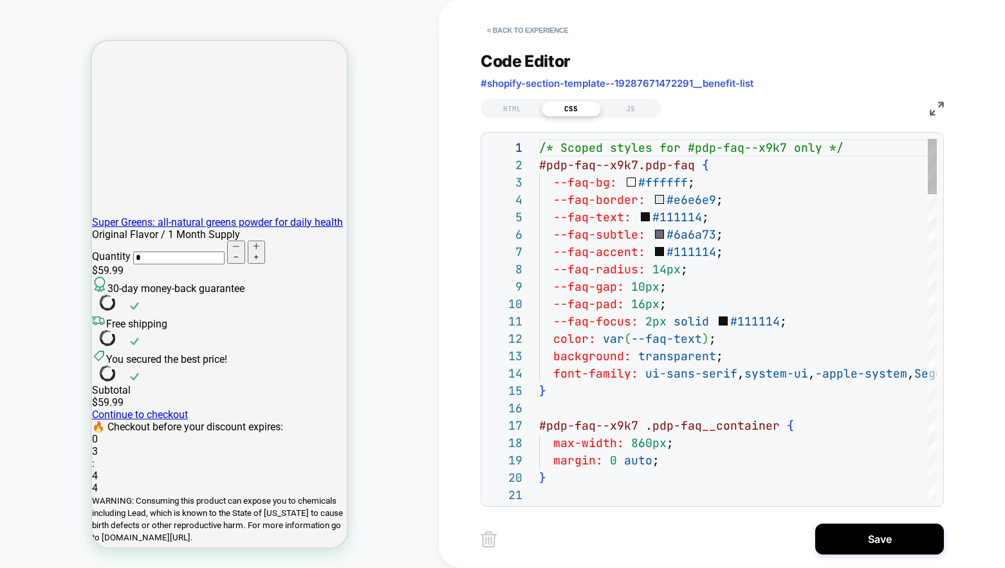
scroll to position [174, 0]
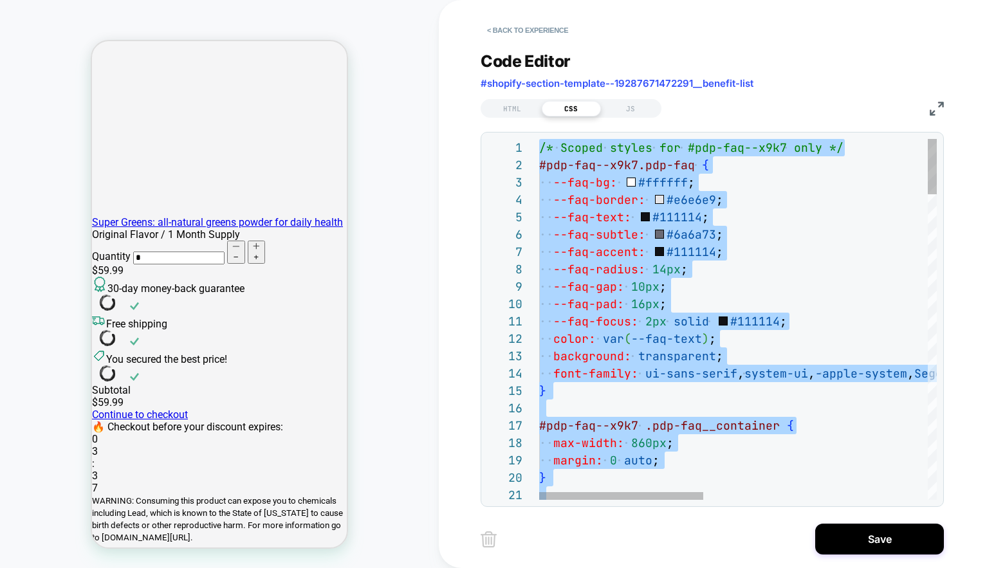
type textarea "**********"
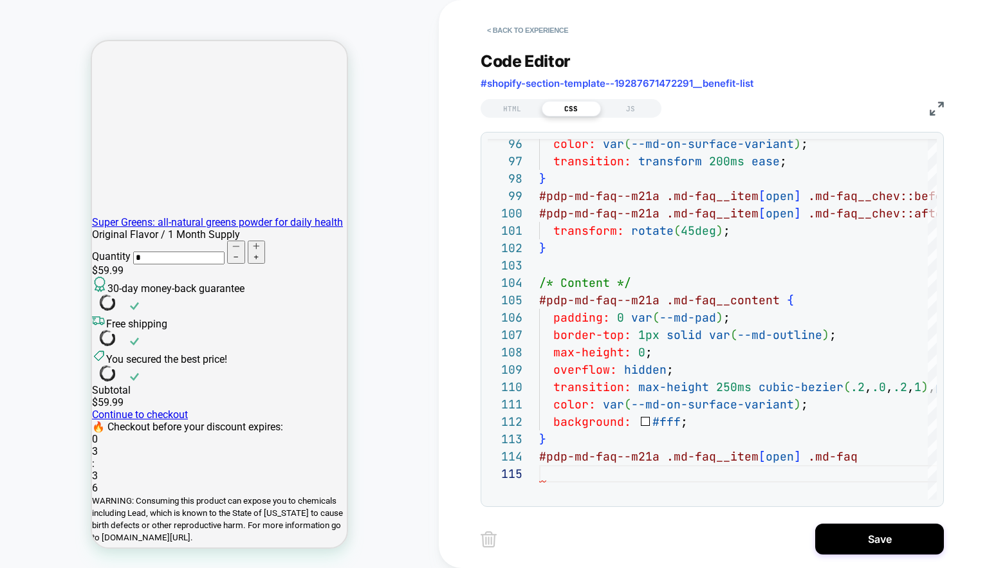
click at [466, 228] on div "< Back to experience Code Editor #shopify-section-template--19287671472291__ben…" at bounding box center [722, 284] width 566 height 568
click at [639, 107] on div "JS" at bounding box center [630, 108] width 59 height 15
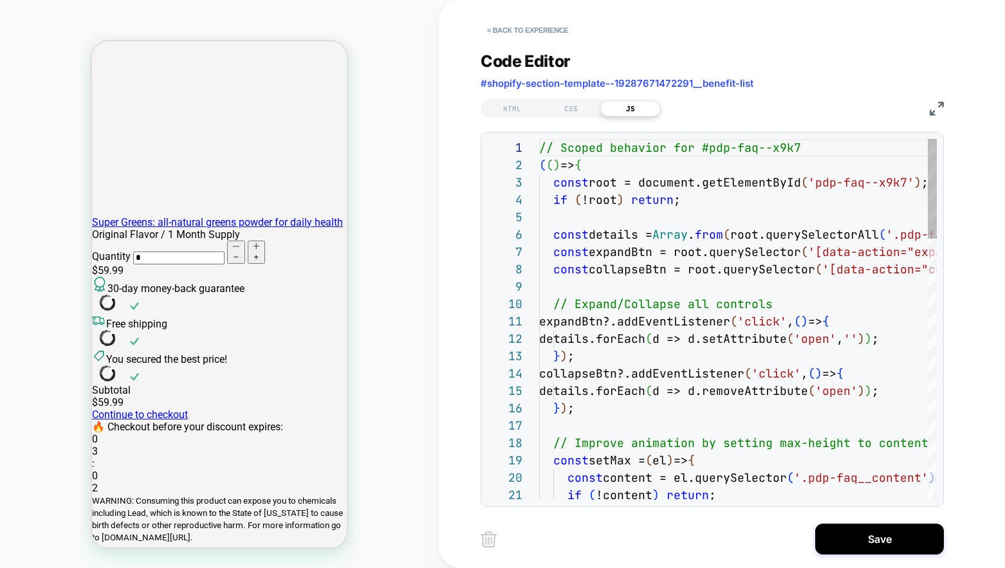
scroll to position [174, 0]
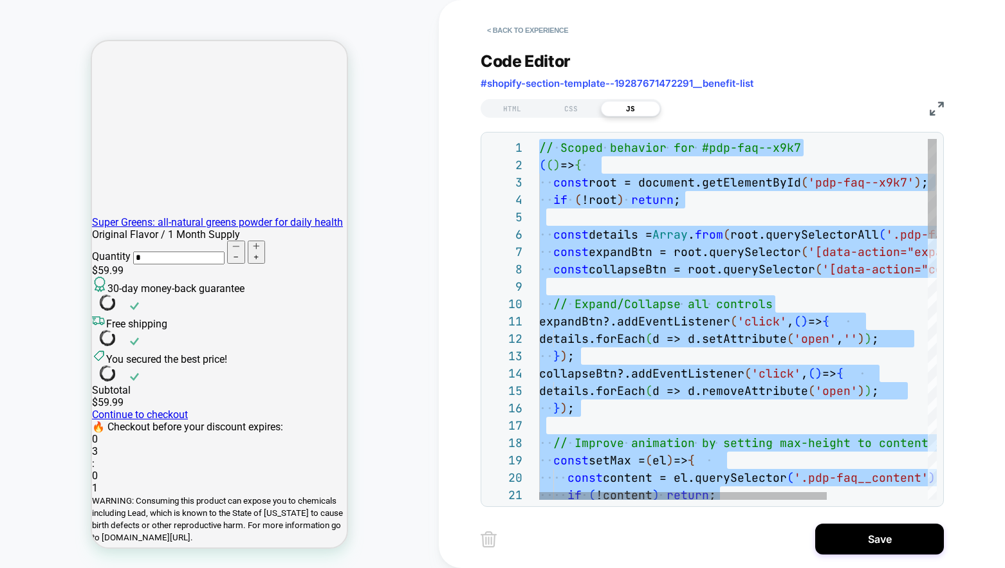
type textarea "**********"
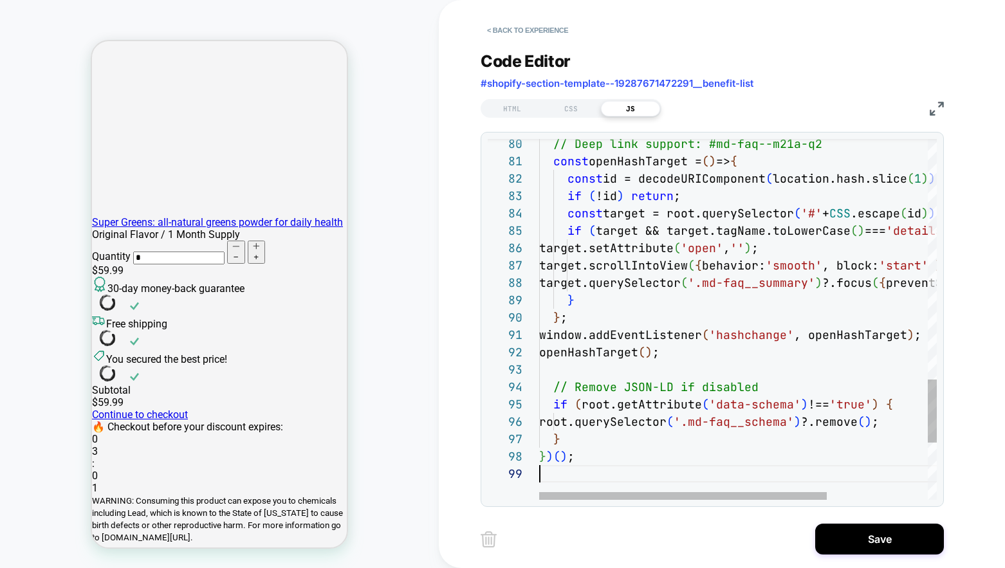
scroll to position [139, 0]
click at [776, 108] on div "HTML CSS JS" at bounding box center [712, 107] width 463 height 22
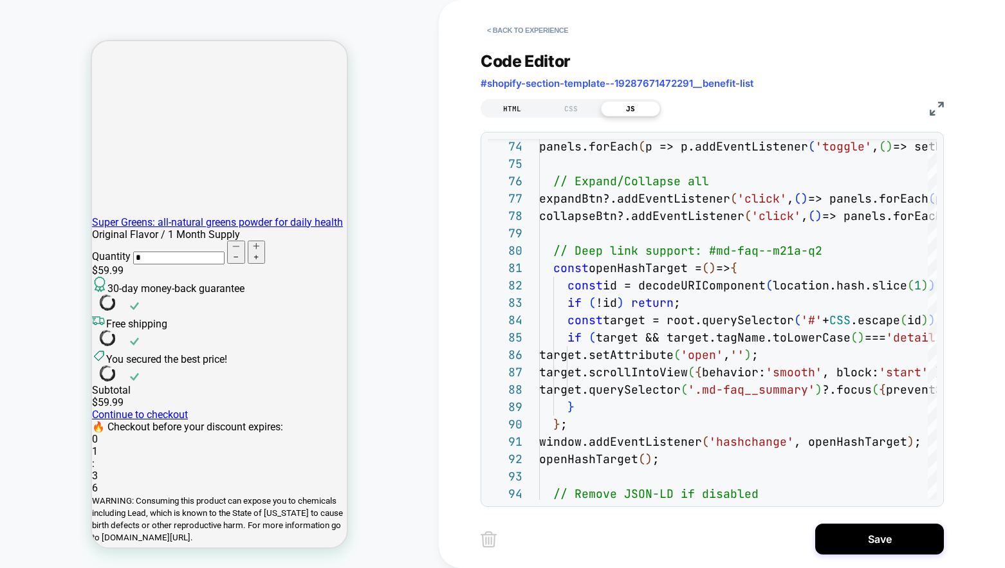
click at [507, 110] on div "HTML" at bounding box center [512, 108] width 59 height 15
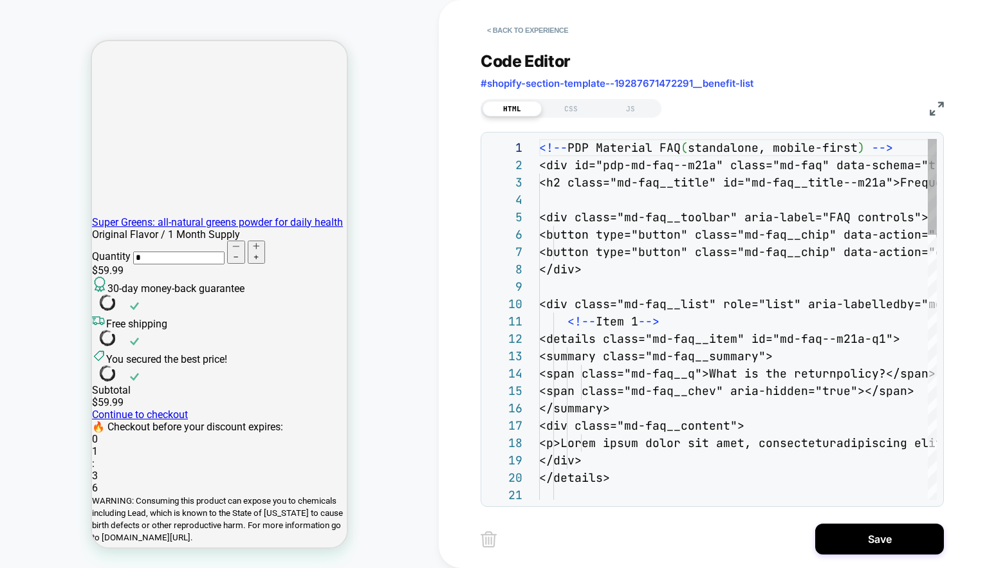
scroll to position [156, 0]
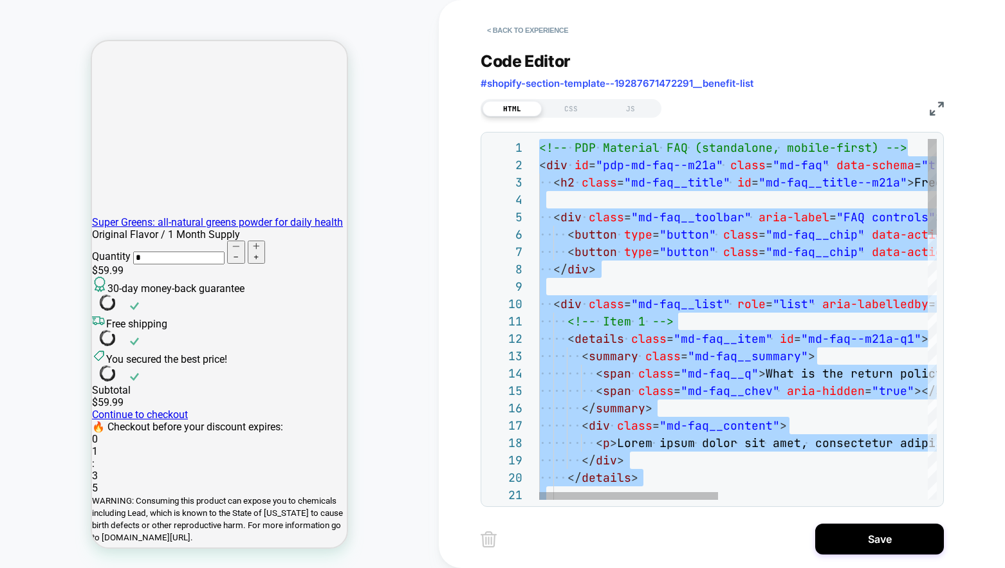
type textarea "**********"
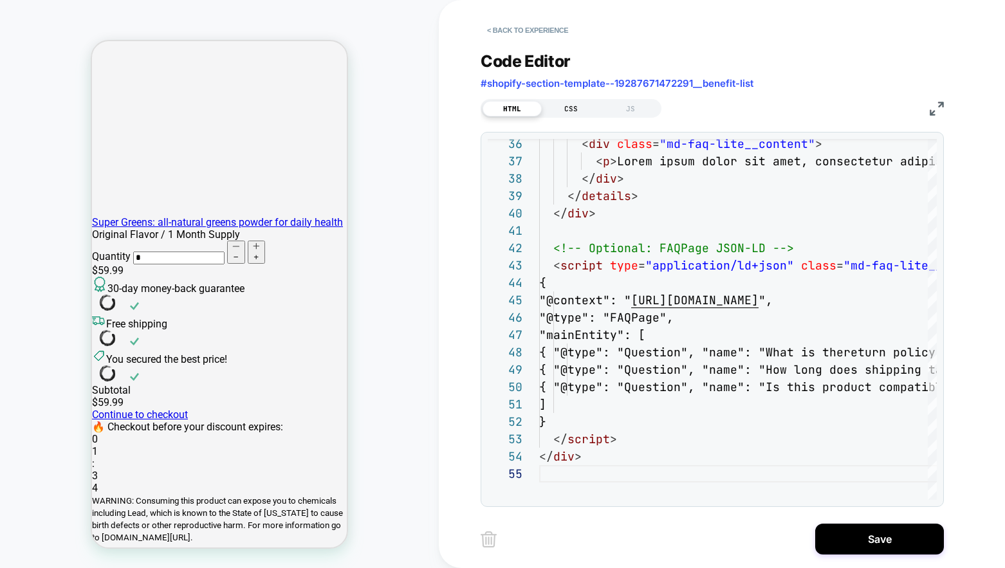
click at [567, 109] on div "CSS" at bounding box center [571, 108] width 59 height 15
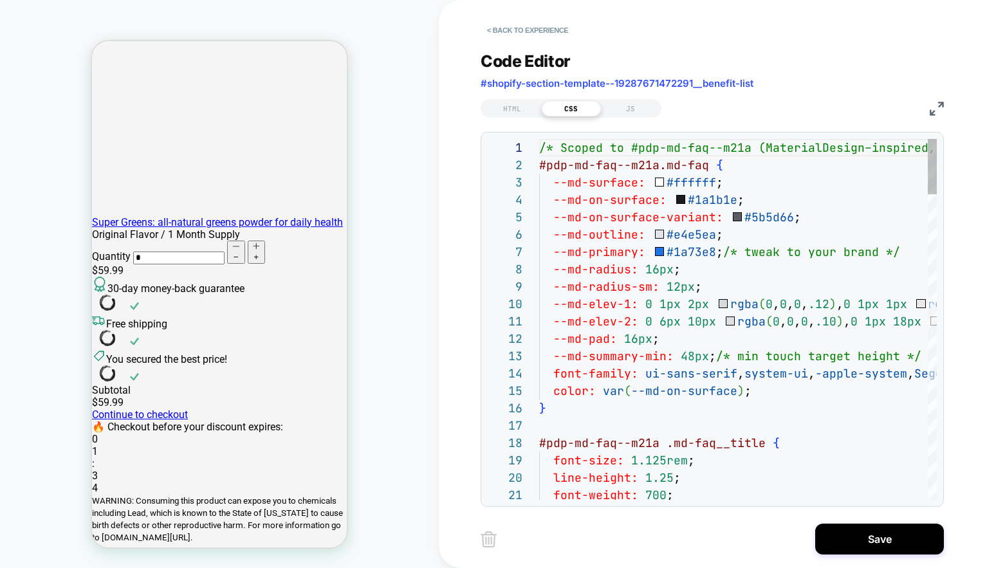
scroll to position [174, 0]
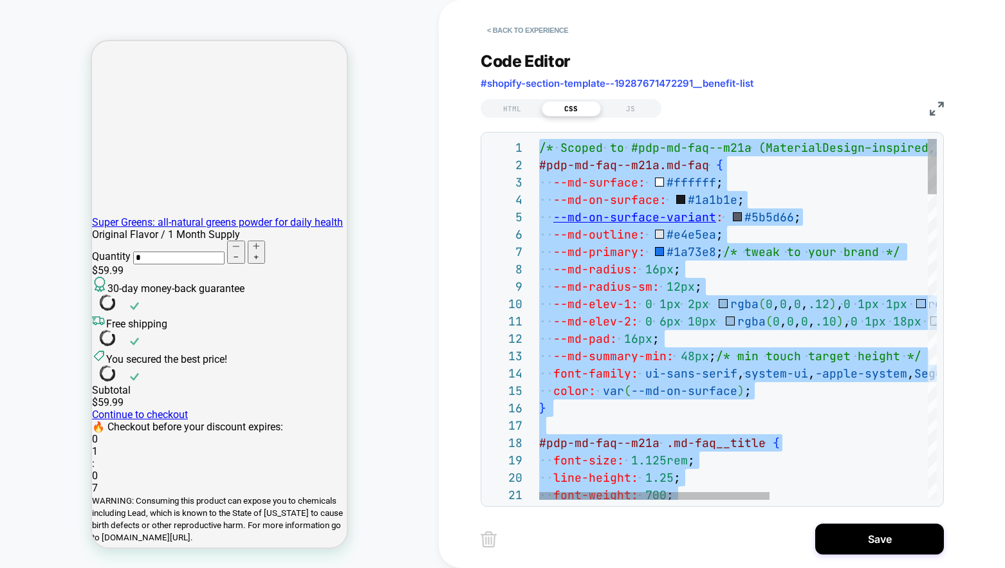
type textarea "*"
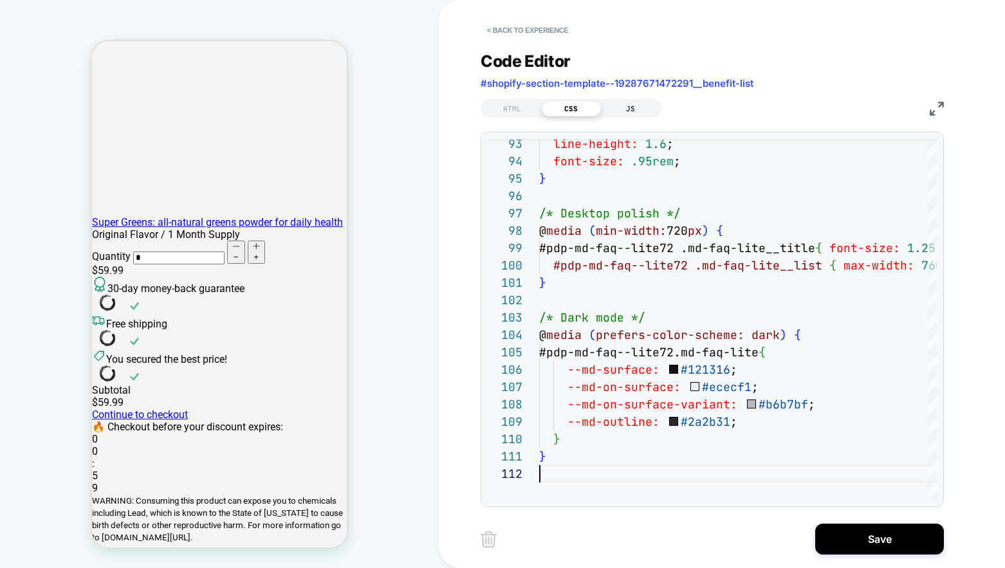
click at [639, 108] on div "JS" at bounding box center [630, 108] width 59 height 15
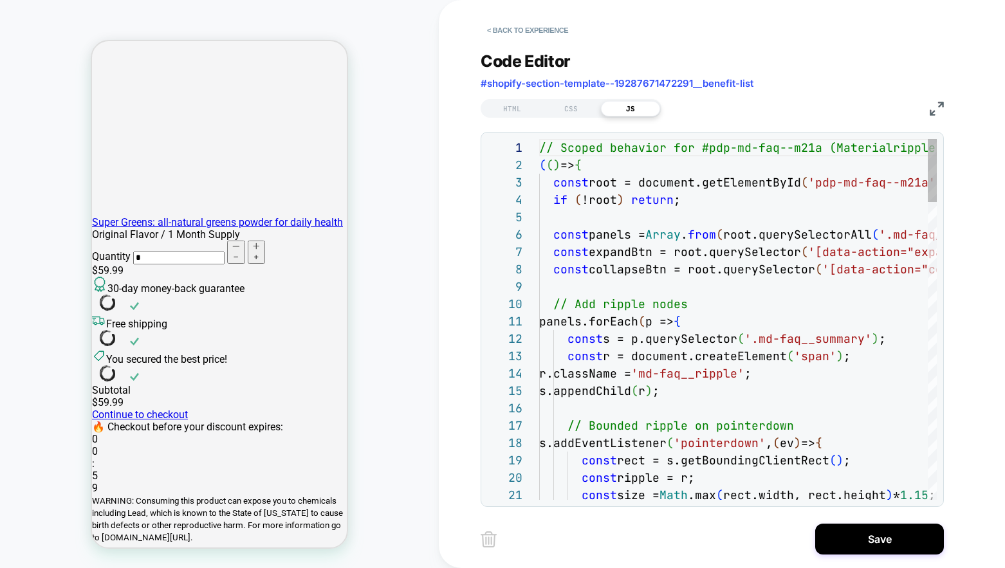
scroll to position [174, 0]
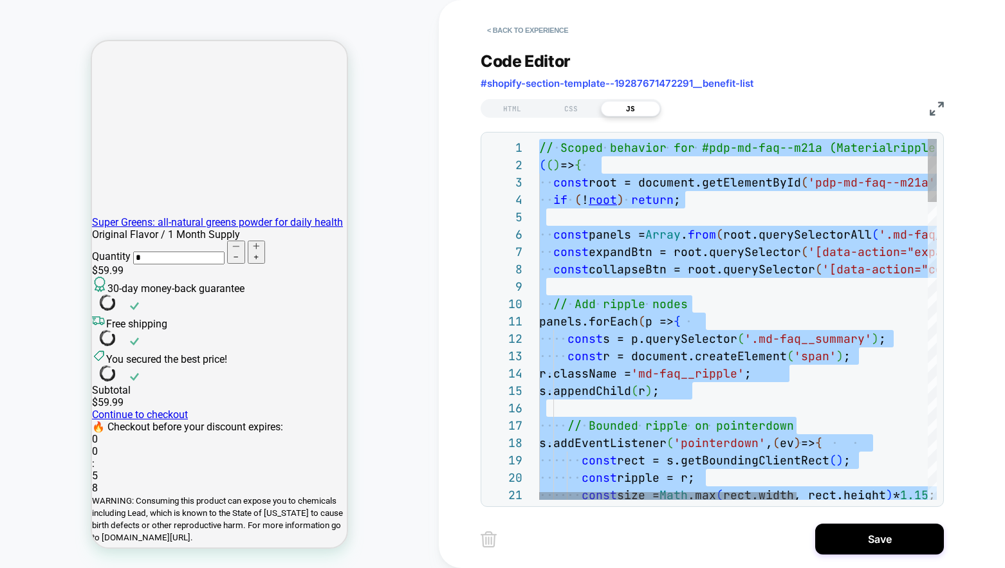
type textarea "**********"
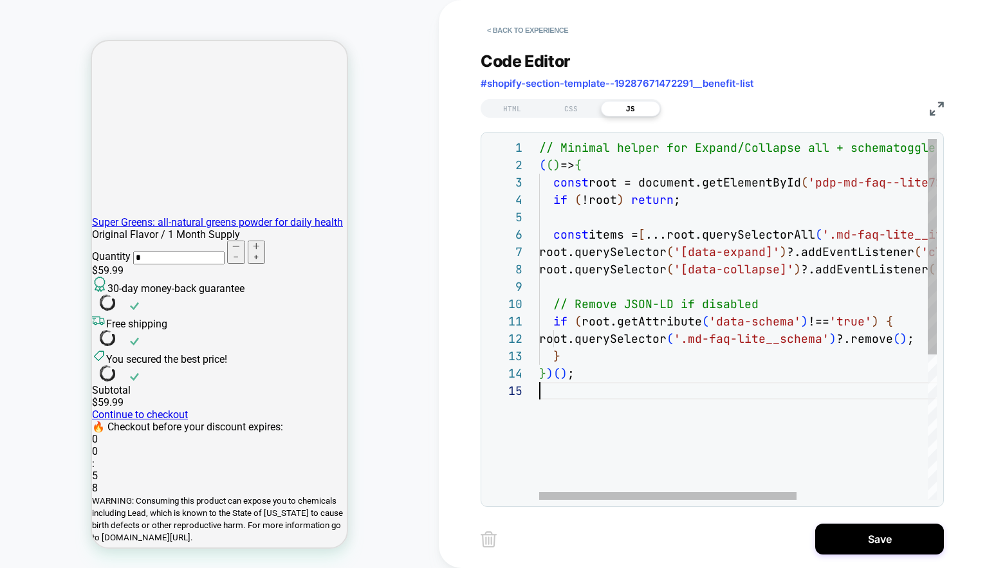
scroll to position [69, 0]
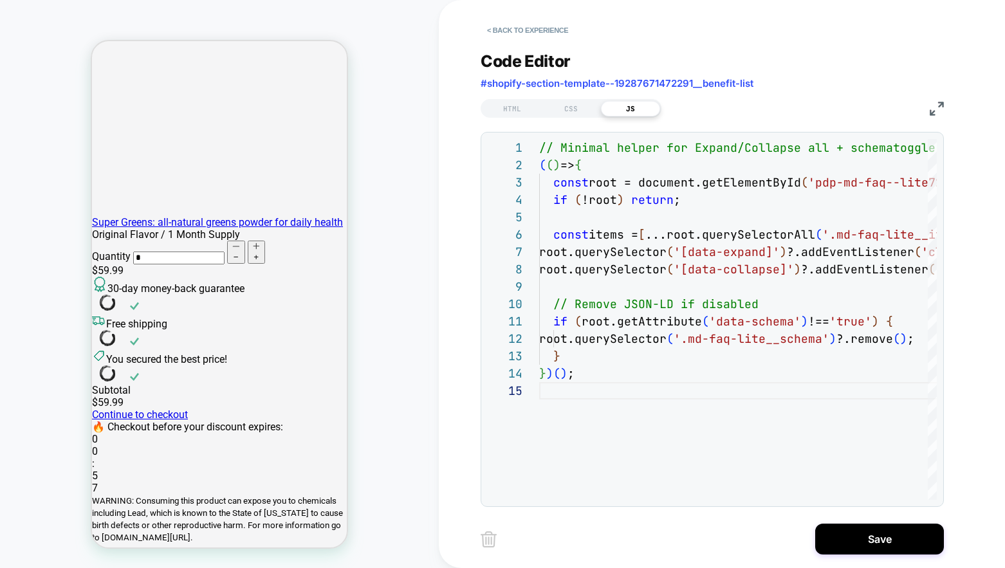
click at [463, 237] on div "**********" at bounding box center [722, 284] width 566 height 568
click at [452, 288] on div "**********" at bounding box center [722, 284] width 566 height 568
click at [418, 298] on div "PRODUCT: Super Greens: all-natural greens powder for daily health [supergreens]…" at bounding box center [219, 284] width 439 height 542
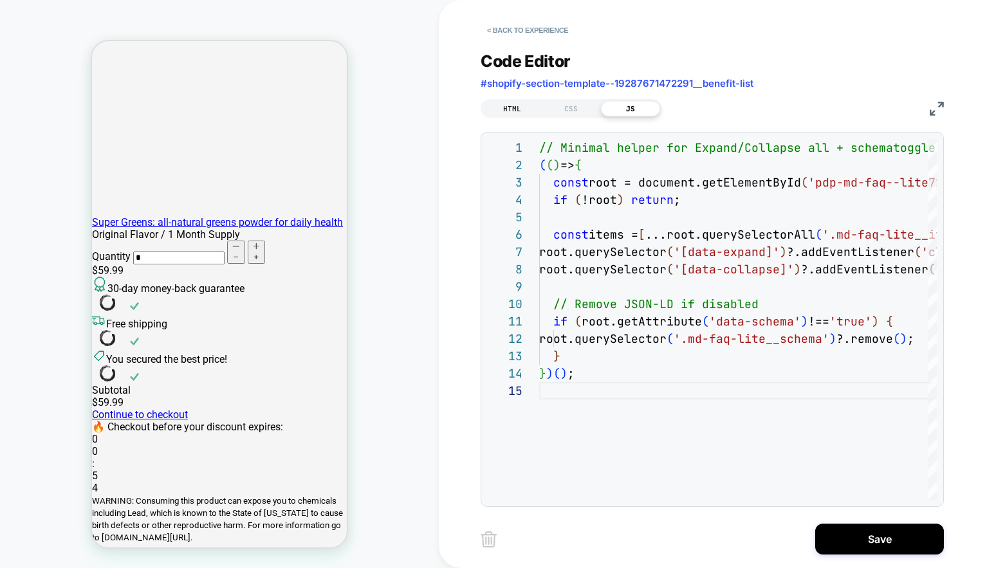
click at [517, 106] on div "HTML" at bounding box center [512, 108] width 59 height 15
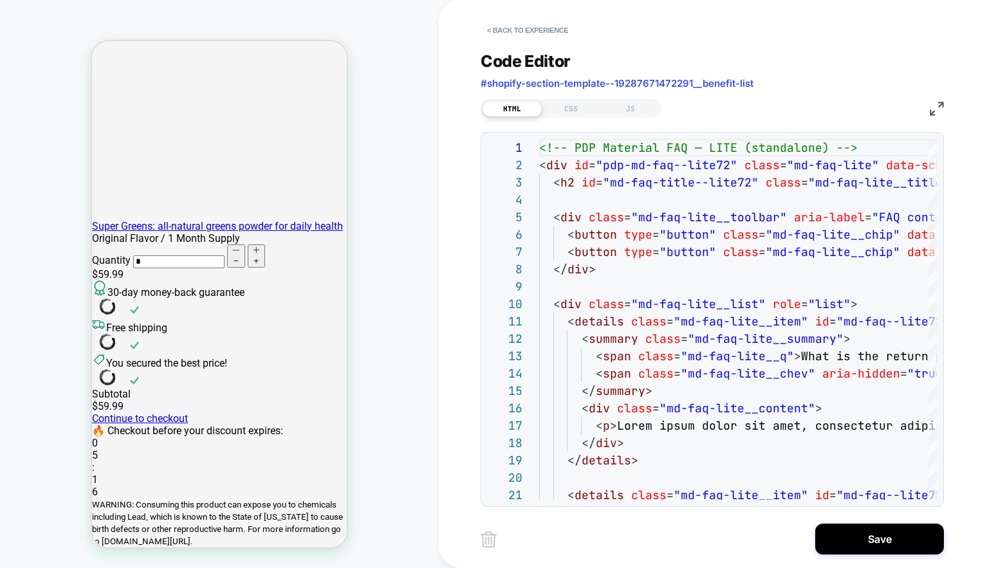
scroll to position [1339, 0]
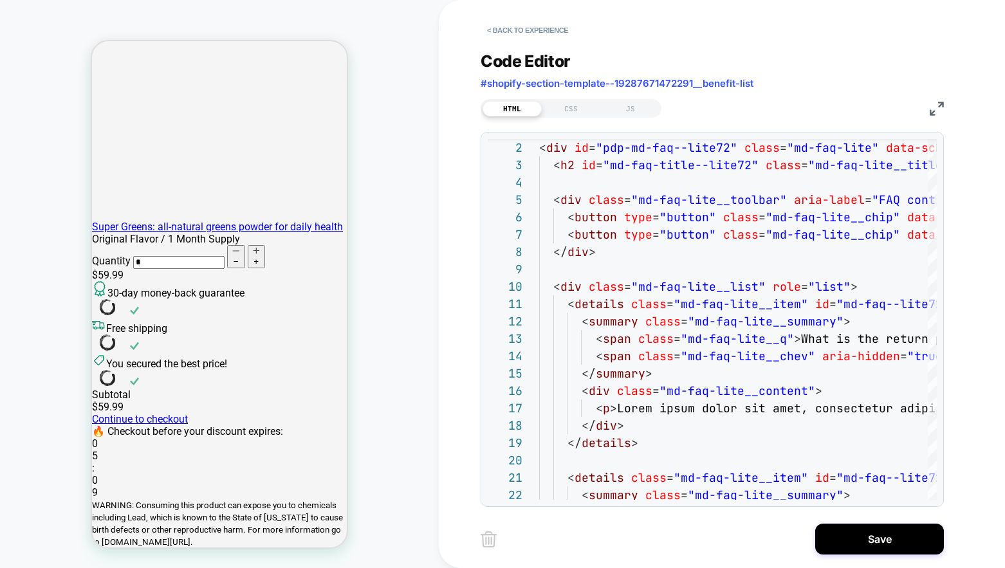
scroll to position [1308, 0]
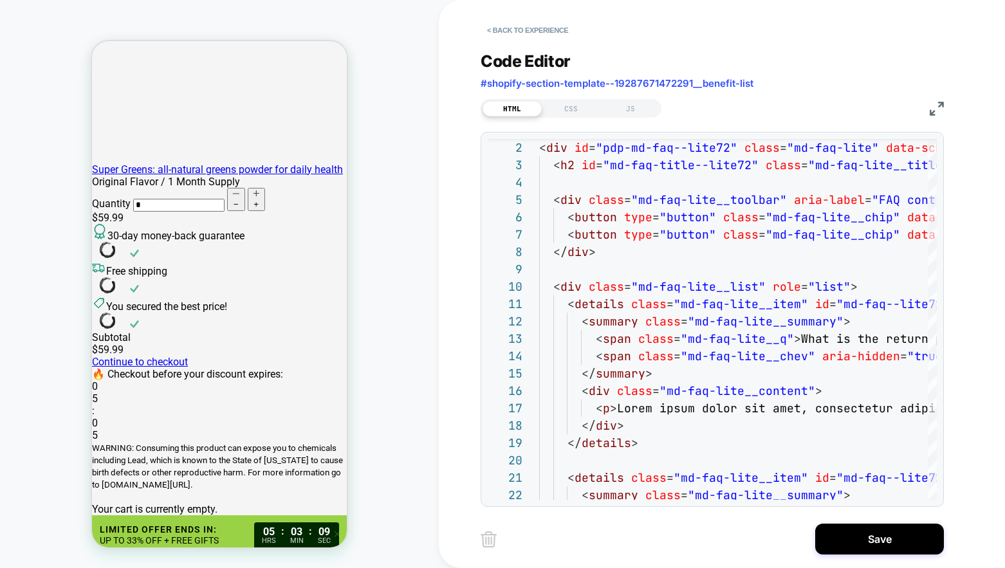
scroll to position [1399, 0]
